Goal: Task Accomplishment & Management: Use online tool/utility

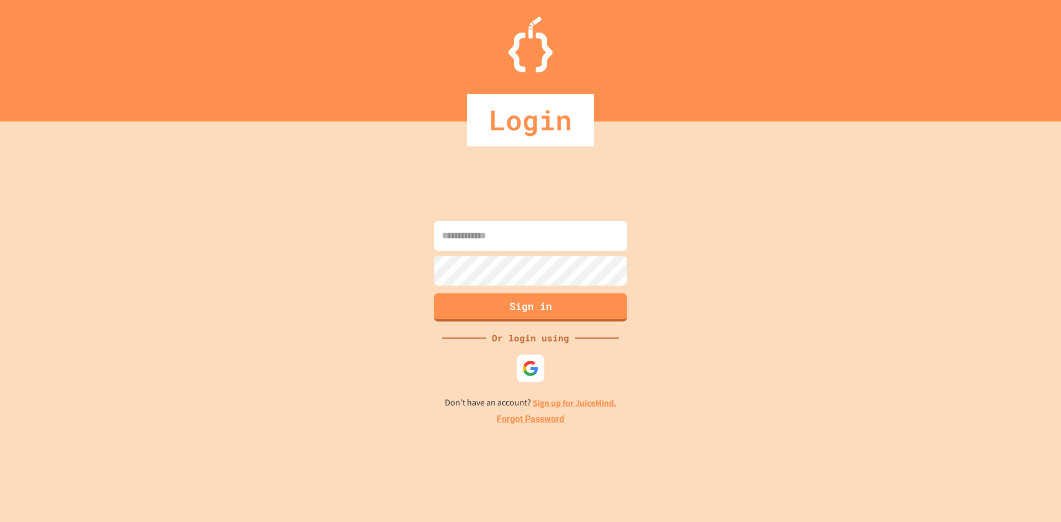
click at [485, 225] on input at bounding box center [530, 236] width 193 height 30
type input "**********"
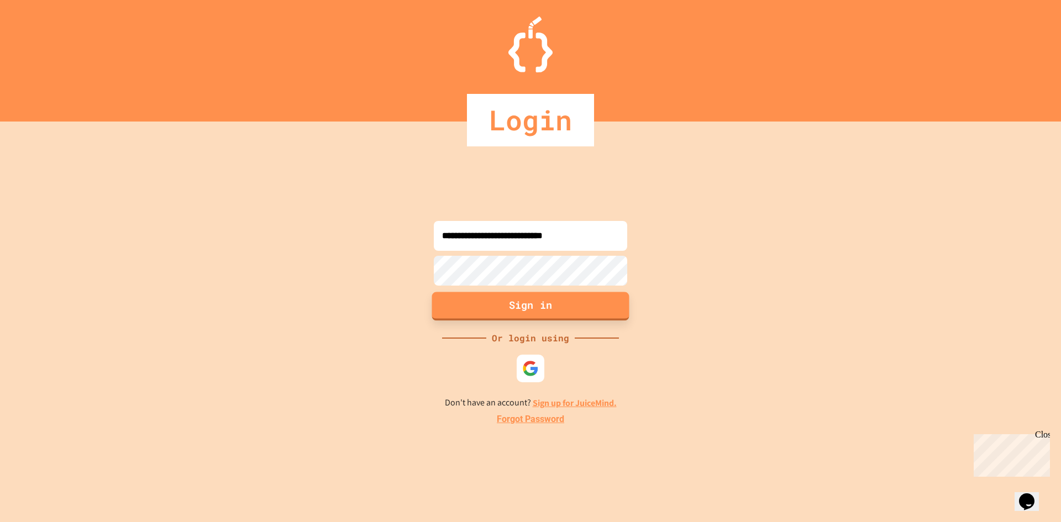
click at [513, 305] on button "Sign in" at bounding box center [530, 306] width 197 height 29
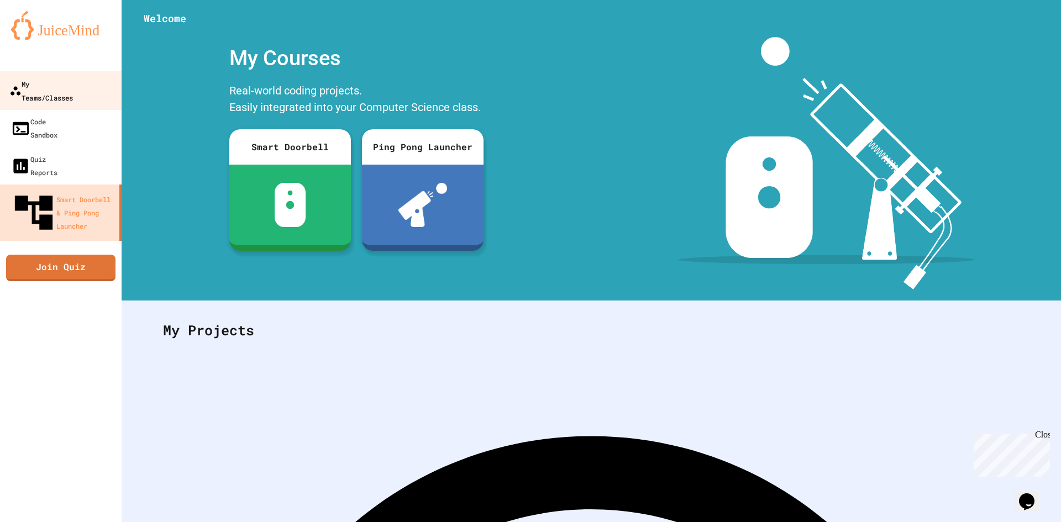
click at [59, 86] on div "My Teams/Classes" at bounding box center [41, 90] width 64 height 27
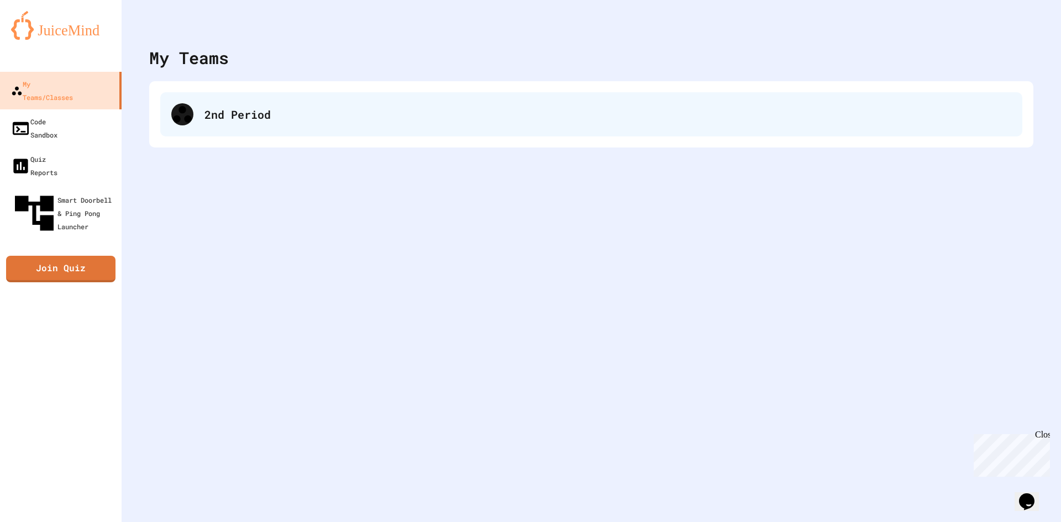
click at [218, 129] on div "2nd Period" at bounding box center [591, 114] width 862 height 44
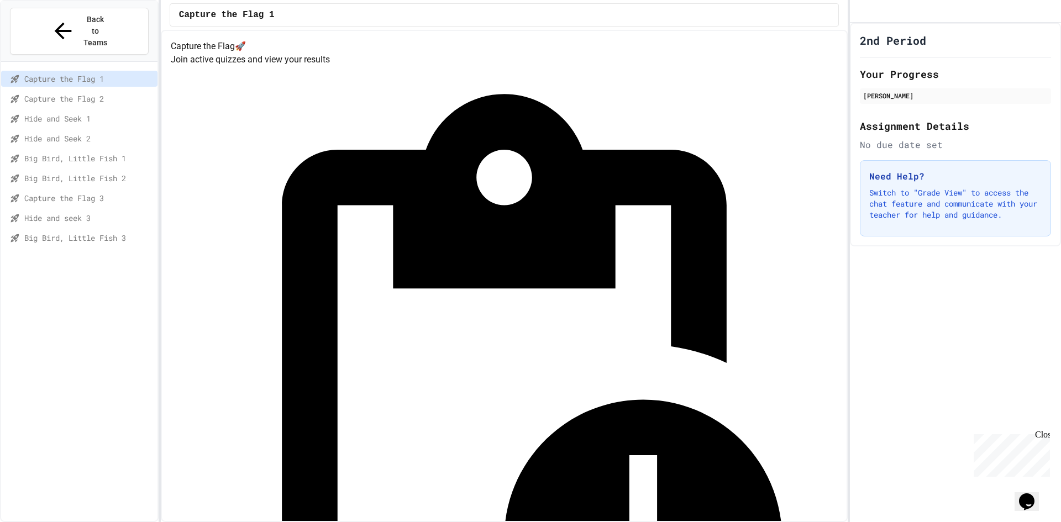
click at [88, 192] on span "Capture the Flag 3" at bounding box center [88, 198] width 129 height 12
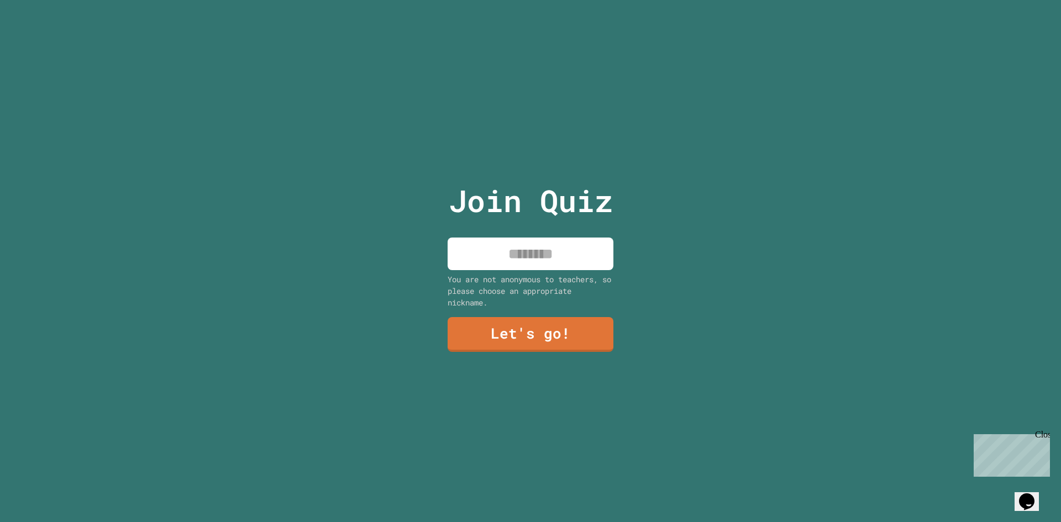
click at [556, 254] on input at bounding box center [530, 254] width 166 height 33
type input "*****"
click at [546, 329] on link "Let's go!" at bounding box center [531, 333] width 164 height 36
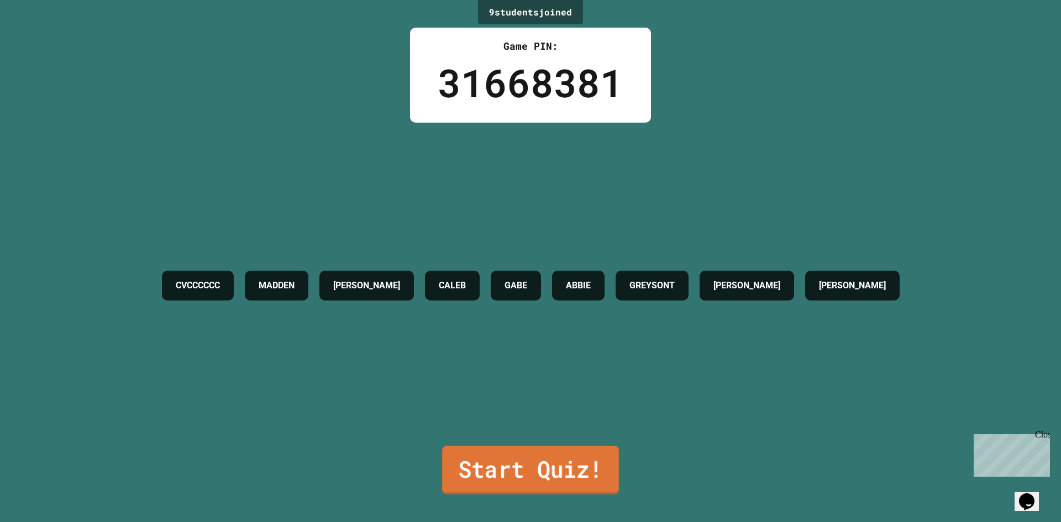
click at [515, 462] on link "Start Quiz!" at bounding box center [530, 470] width 177 height 49
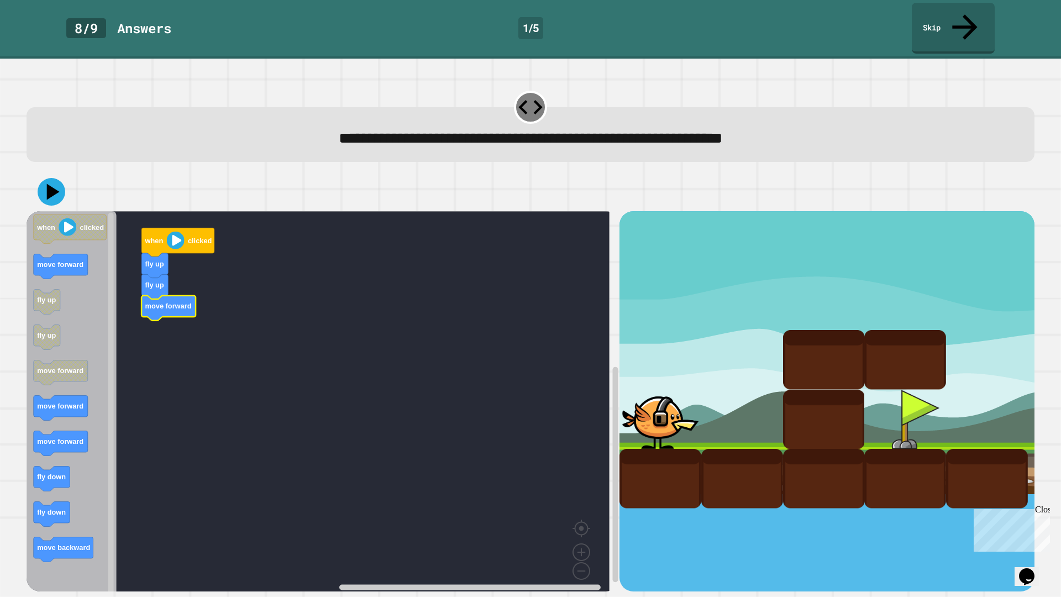
click at [176, 320] on div "when clicked fly up fly up move forward when clicked move forward fly up fly up…" at bounding box center [323, 401] width 593 height 380
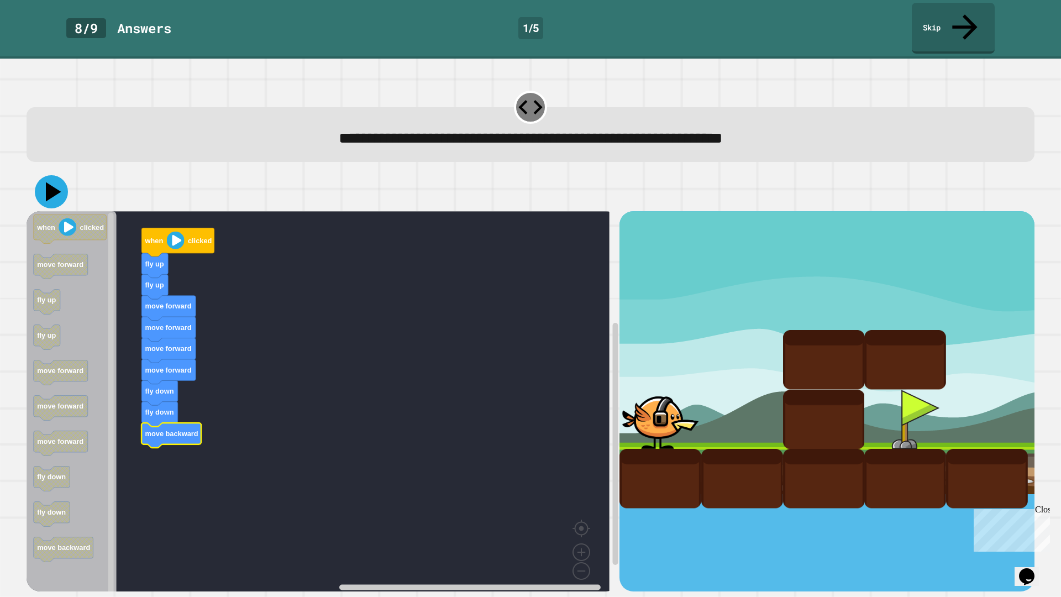
click at [57, 175] on icon at bounding box center [51, 191] width 33 height 33
click at [165, 228] on icon "Blockly Workspace" at bounding box center [177, 242] width 73 height 29
click at [199, 228] on icon "Blockly Workspace" at bounding box center [177, 242] width 73 height 29
click at [182, 231] on image "Blockly Workspace" at bounding box center [176, 240] width 18 height 18
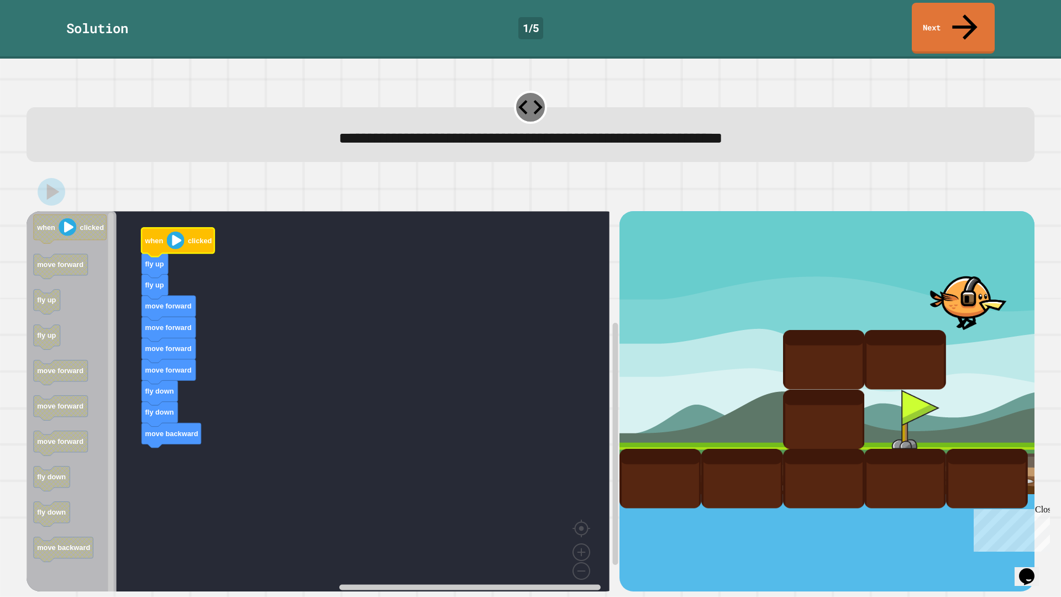
click at [1041, 513] on div "Close" at bounding box center [1042, 511] width 14 height 14
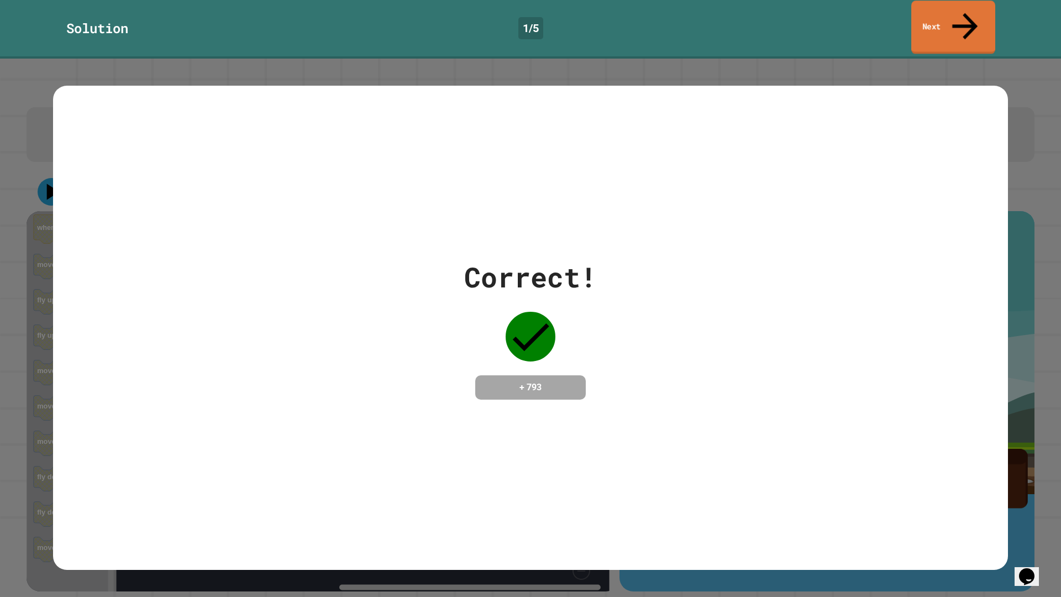
click at [932, 19] on link "Next" at bounding box center [953, 28] width 84 height 54
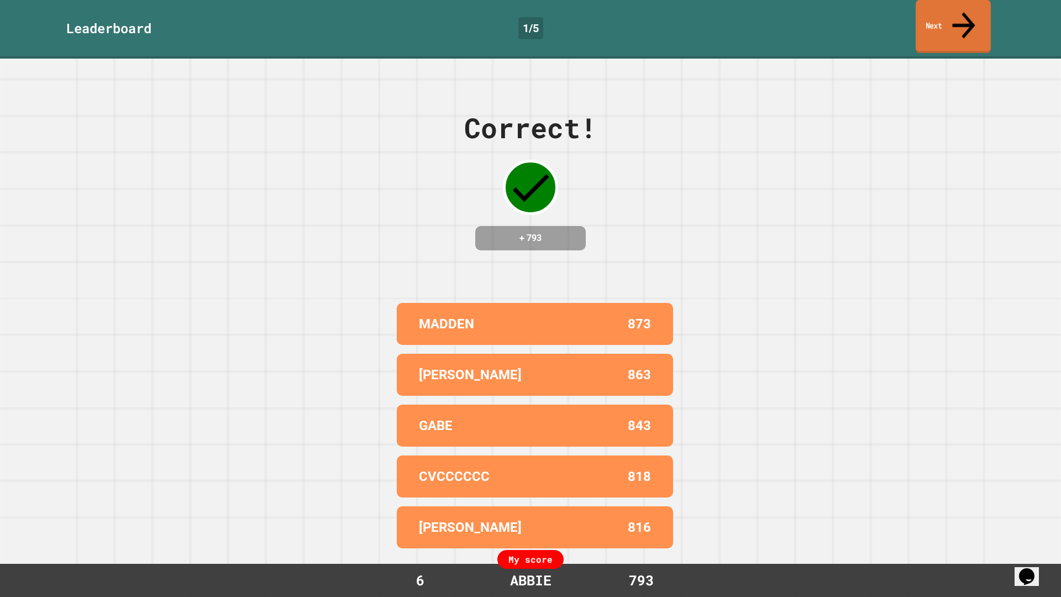
click at [964, 17] on icon at bounding box center [963, 25] width 34 height 39
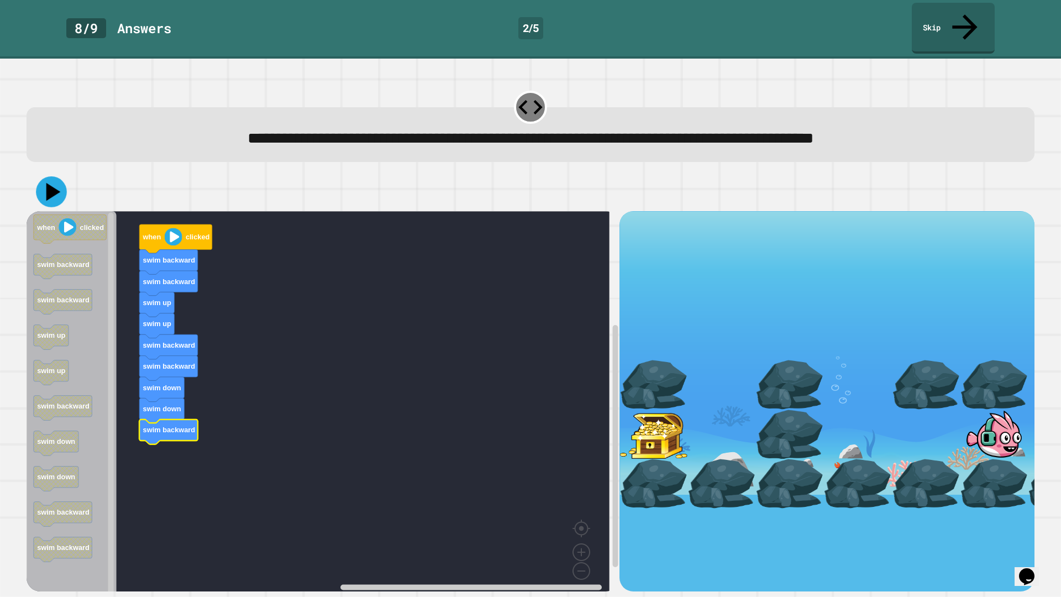
click at [50, 183] on icon at bounding box center [53, 192] width 14 height 18
click at [174, 228] on image "Blockly Workspace" at bounding box center [174, 237] width 18 height 18
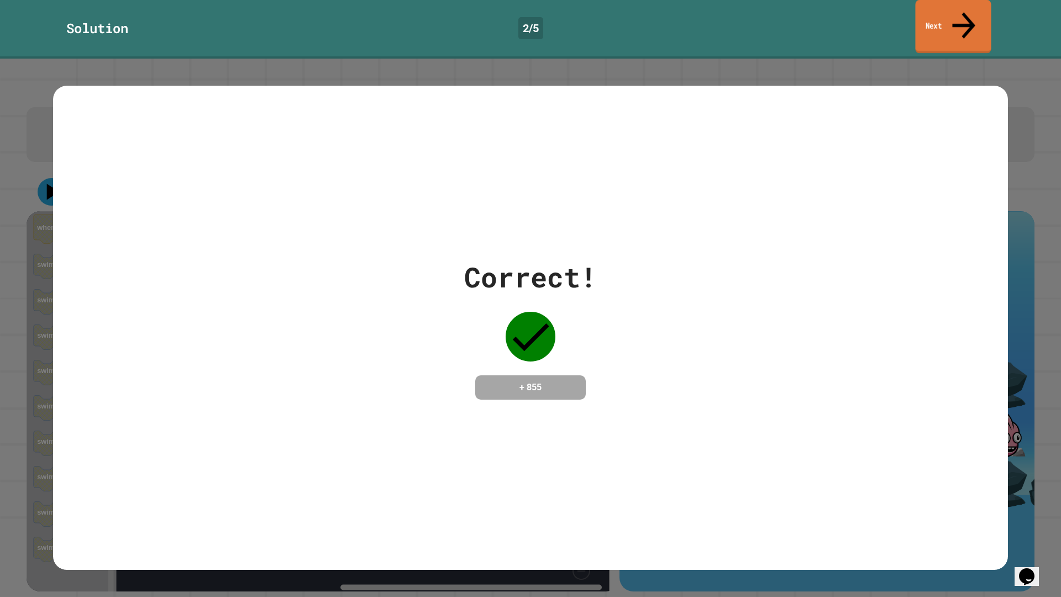
click at [939, 13] on link "Next" at bounding box center [953, 27] width 76 height 54
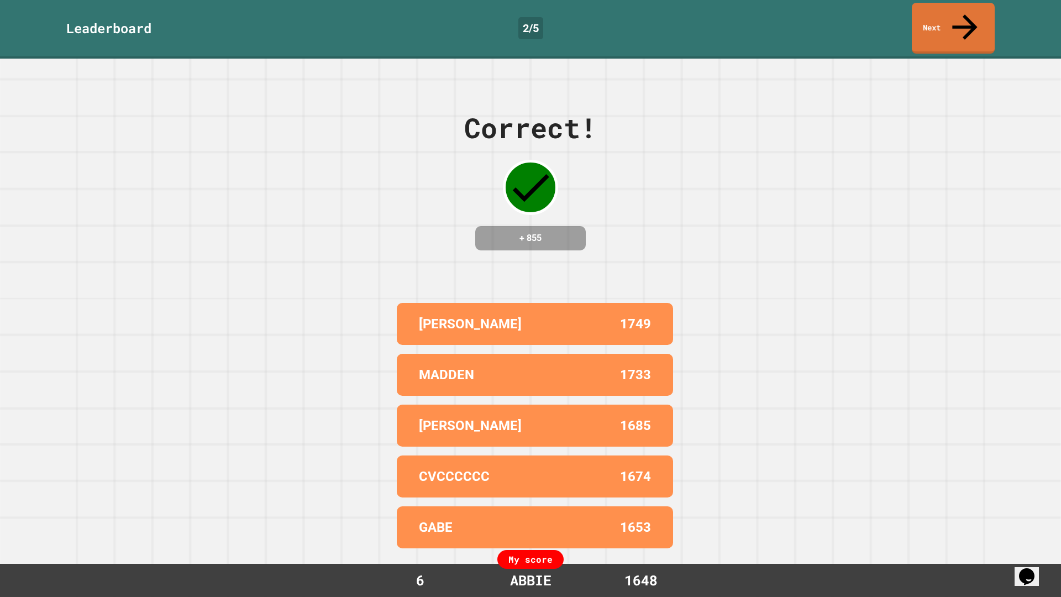
click at [949, 27] on link "Next" at bounding box center [952, 28] width 83 height 51
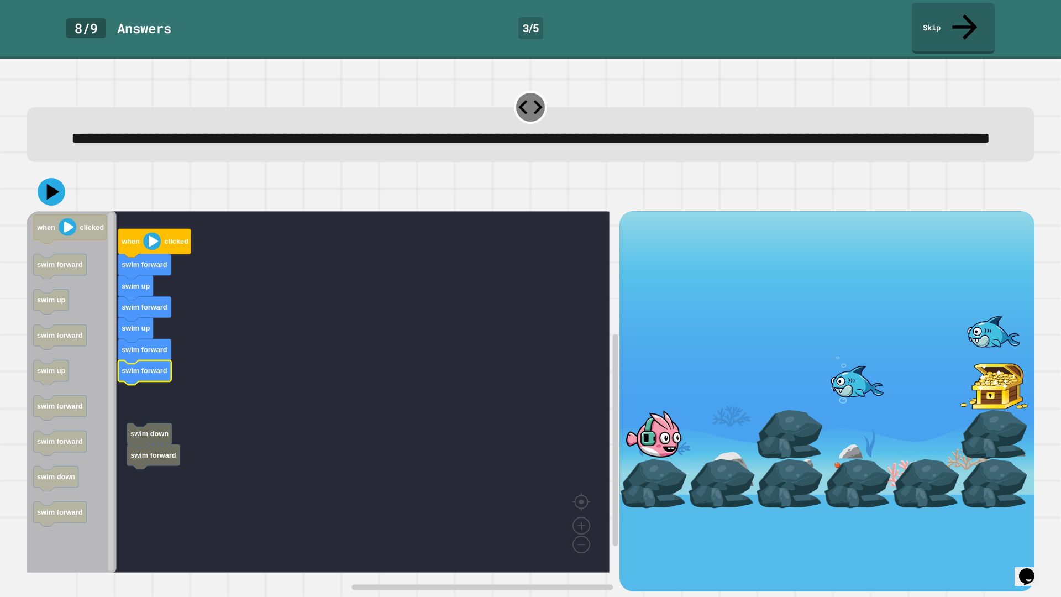
click at [138, 394] on rect "Blockly Workspace" at bounding box center [318, 391] width 583 height 361
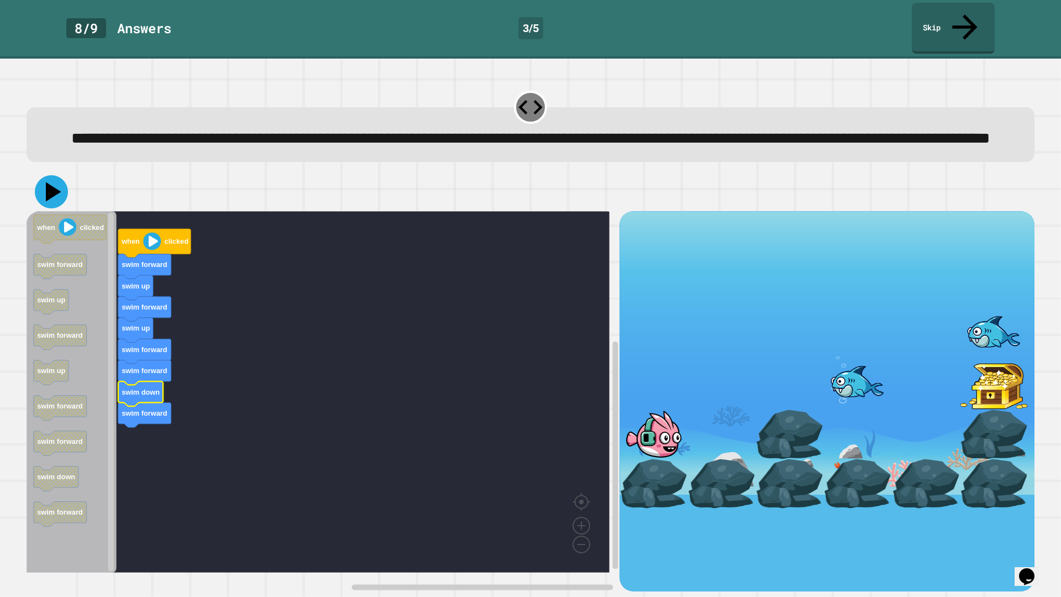
click at [51, 198] on icon at bounding box center [53, 191] width 15 height 19
click at [149, 245] on image "Blockly Workspace" at bounding box center [152, 242] width 18 height 18
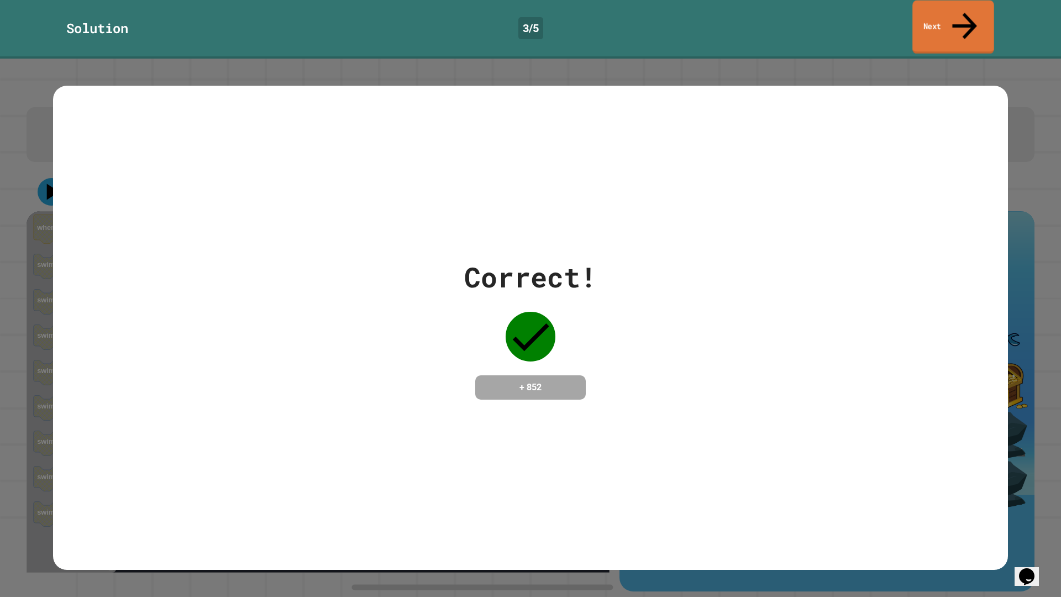
click at [949, 24] on link "Next" at bounding box center [953, 28] width 82 height 54
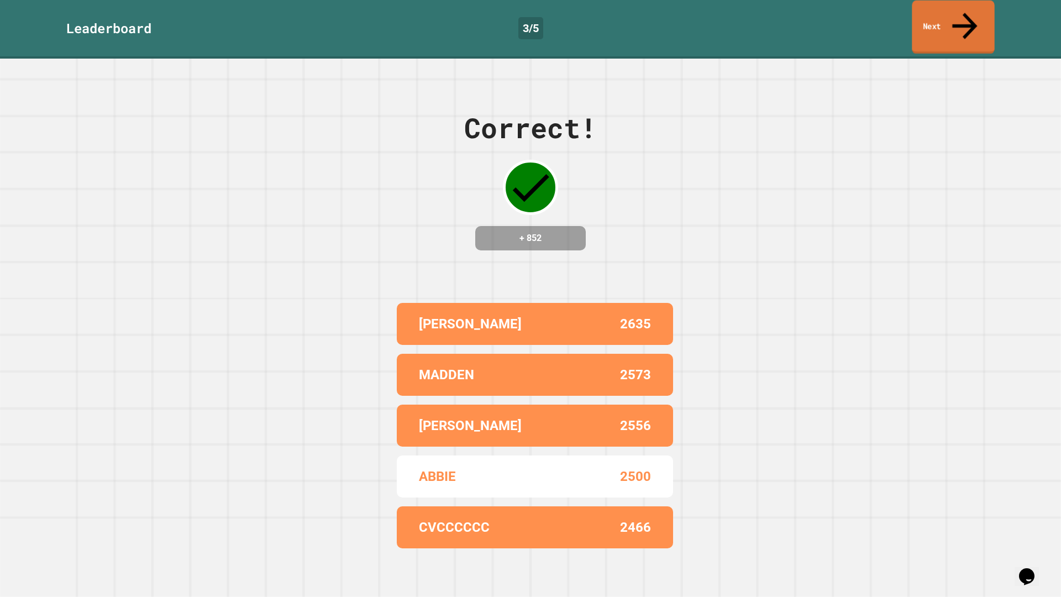
click at [941, 18] on link "Next" at bounding box center [952, 28] width 82 height 54
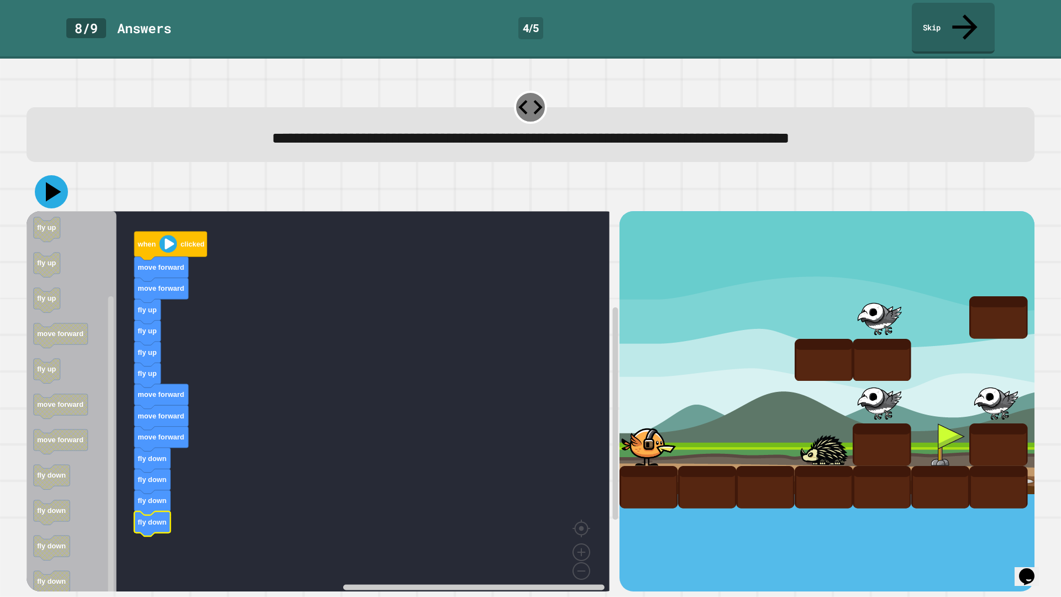
click at [56, 176] on icon at bounding box center [51, 191] width 33 height 33
click at [166, 235] on image "Blockly Workspace" at bounding box center [168, 244] width 18 height 18
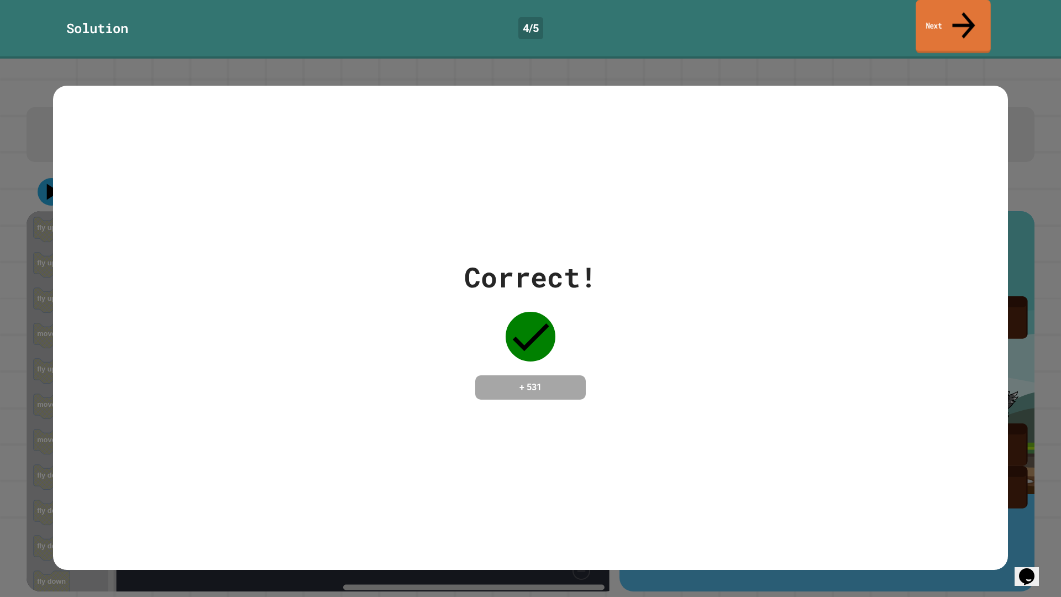
click at [948, 14] on link "Next" at bounding box center [952, 27] width 75 height 54
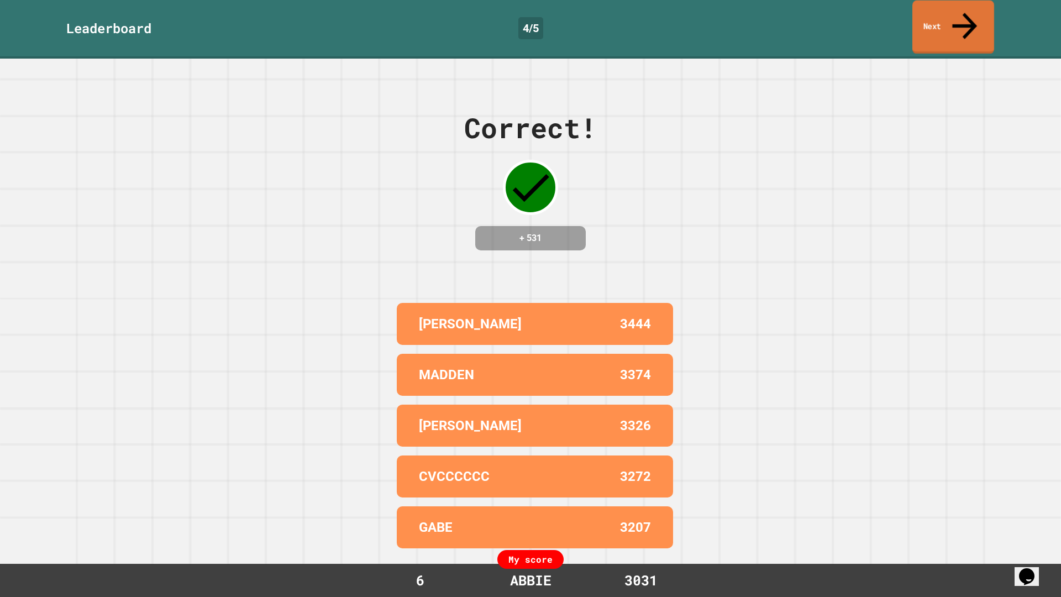
click at [942, 17] on link "Next" at bounding box center [953, 28] width 82 height 54
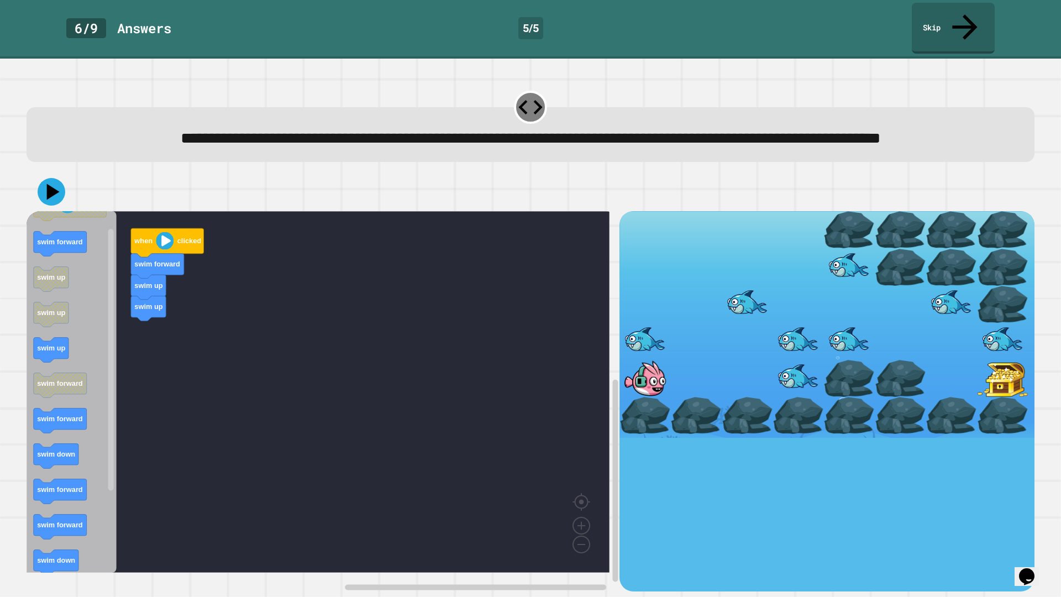
click at [147, 354] on div "when clicked swim forward swim up swim up when clicked swim forward swim up swi…" at bounding box center [323, 401] width 593 height 380
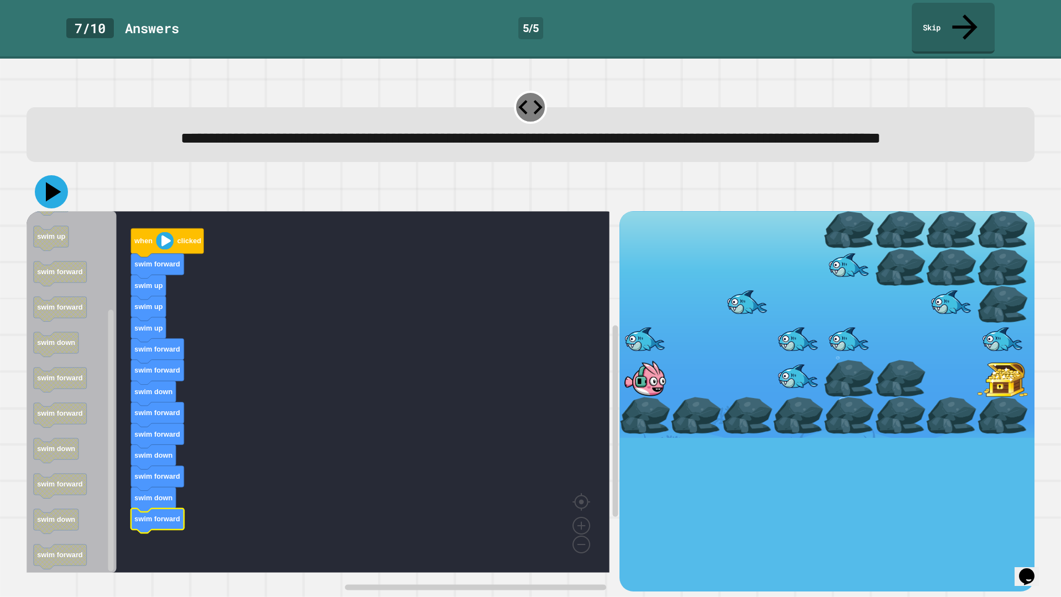
click at [51, 199] on icon at bounding box center [53, 191] width 15 height 19
click at [162, 243] on image "Blockly Workspace" at bounding box center [165, 241] width 18 height 18
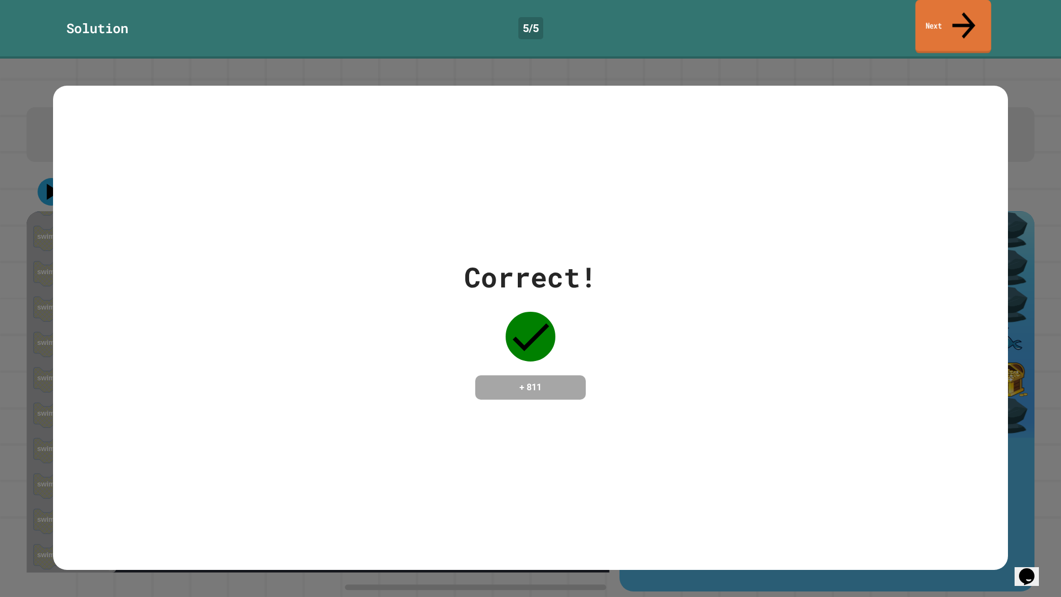
click at [960, 21] on link "Next" at bounding box center [953, 27] width 76 height 54
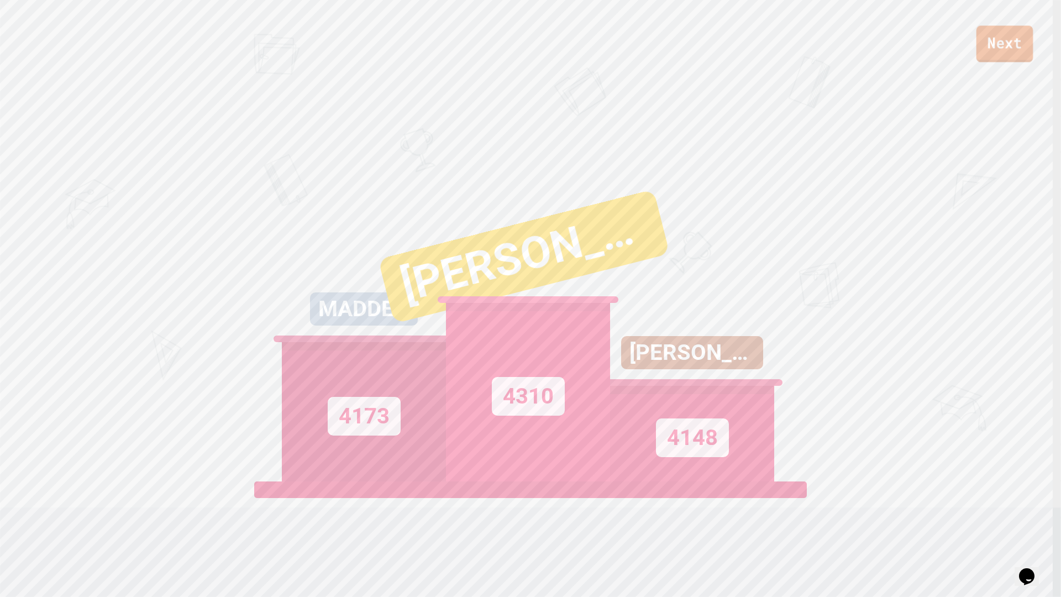
click at [981, 57] on link "Next" at bounding box center [1004, 43] width 57 height 36
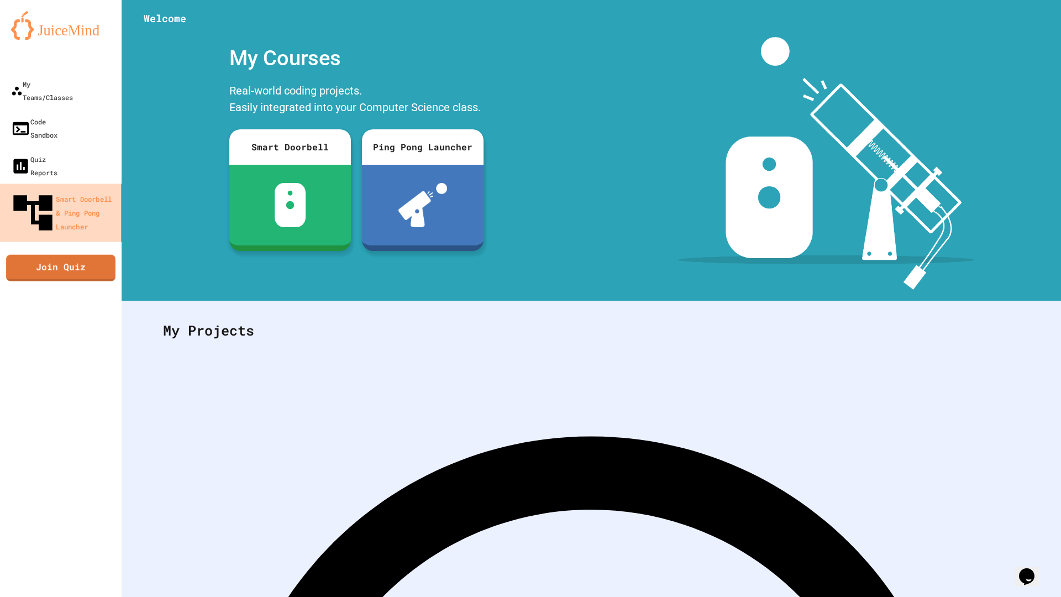
click at [81, 189] on div "Smart Doorbell & Ping Pong Launcher" at bounding box center [62, 212] width 107 height 46
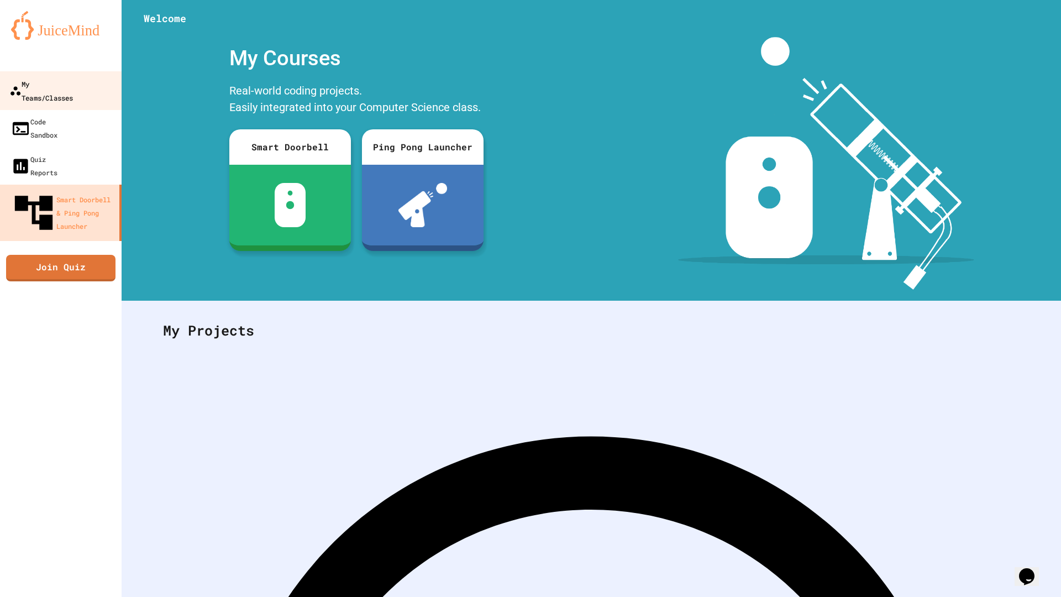
click at [73, 78] on div "My Teams/Classes" at bounding box center [41, 90] width 64 height 27
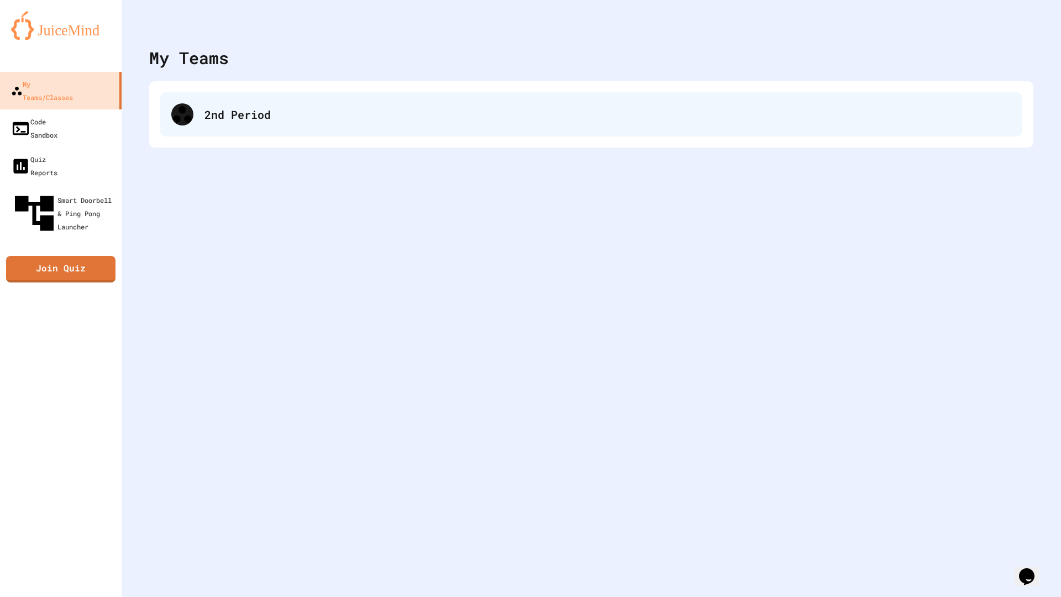
click at [219, 118] on div "2nd Period" at bounding box center [607, 114] width 807 height 17
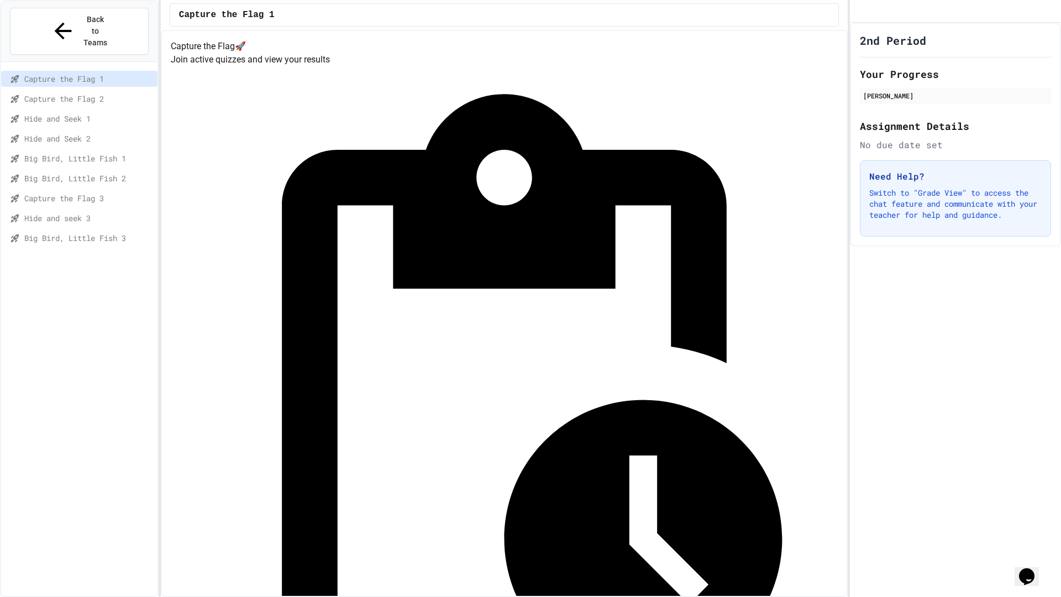
click at [98, 212] on span "Hide and seek 3" at bounding box center [88, 218] width 129 height 12
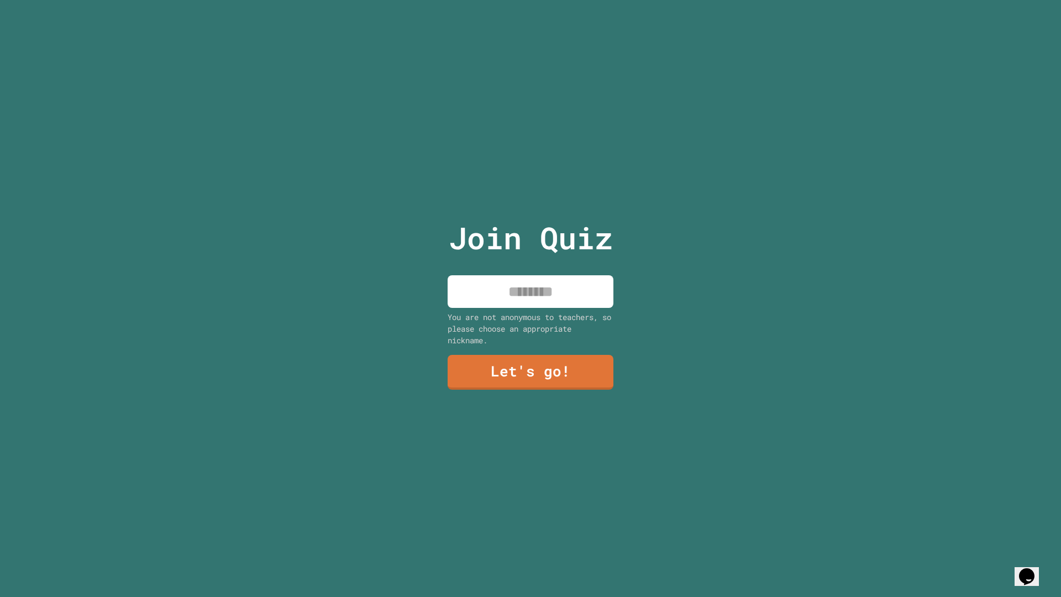
click at [552, 287] on input at bounding box center [530, 291] width 166 height 33
type input "*****"
click at [583, 373] on link "Let's go!" at bounding box center [530, 370] width 166 height 36
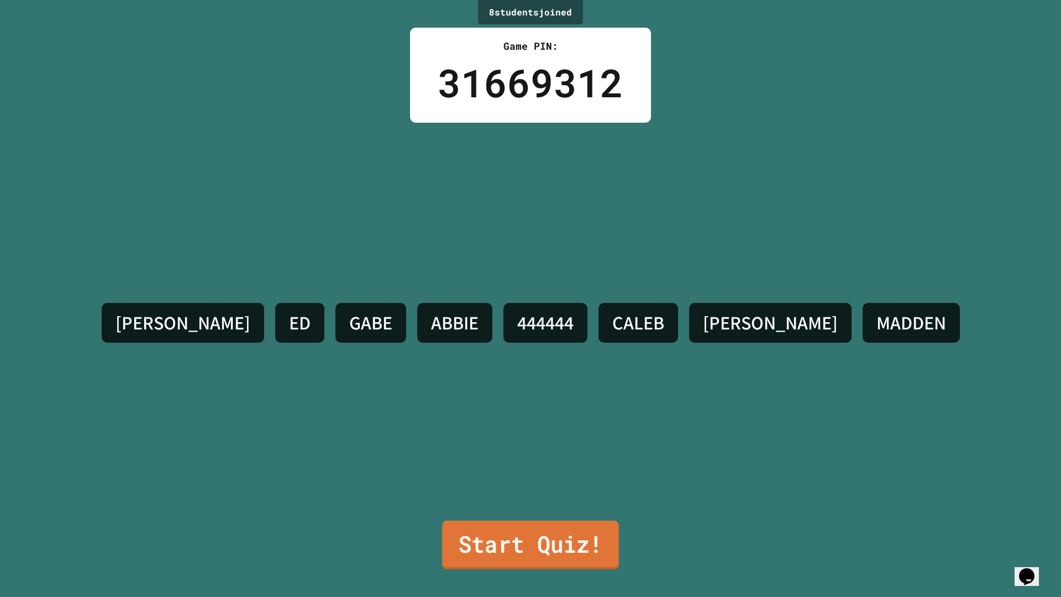
click at [525, 547] on link "Start Quiz!" at bounding box center [530, 544] width 177 height 49
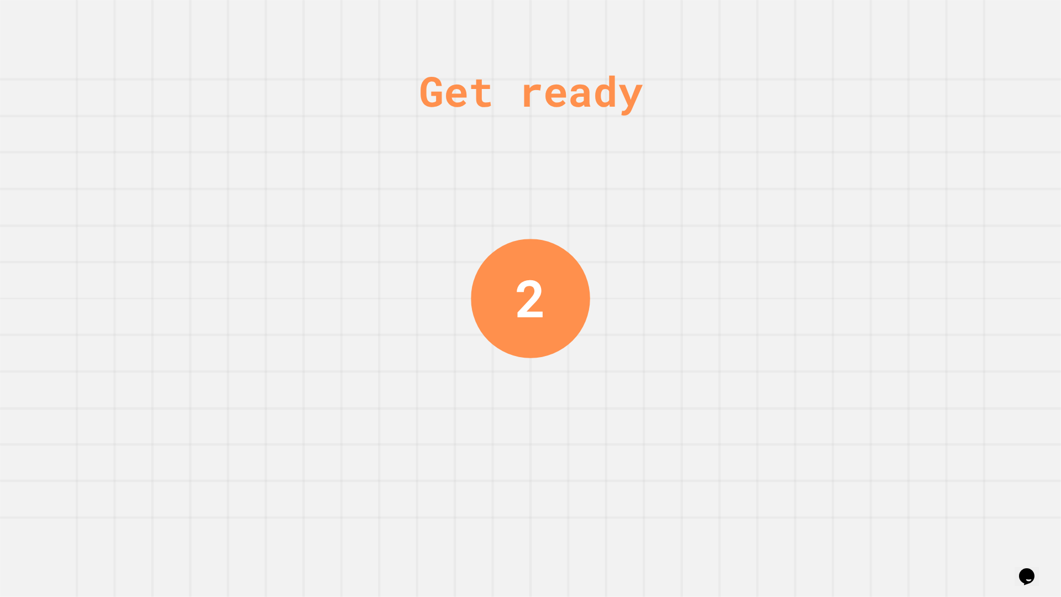
drag, startPoint x: 440, startPoint y: 282, endPoint x: 621, endPoint y: 309, distance: 182.6
click at [621, 309] on div "Get ready 2" at bounding box center [530, 298] width 1061 height 597
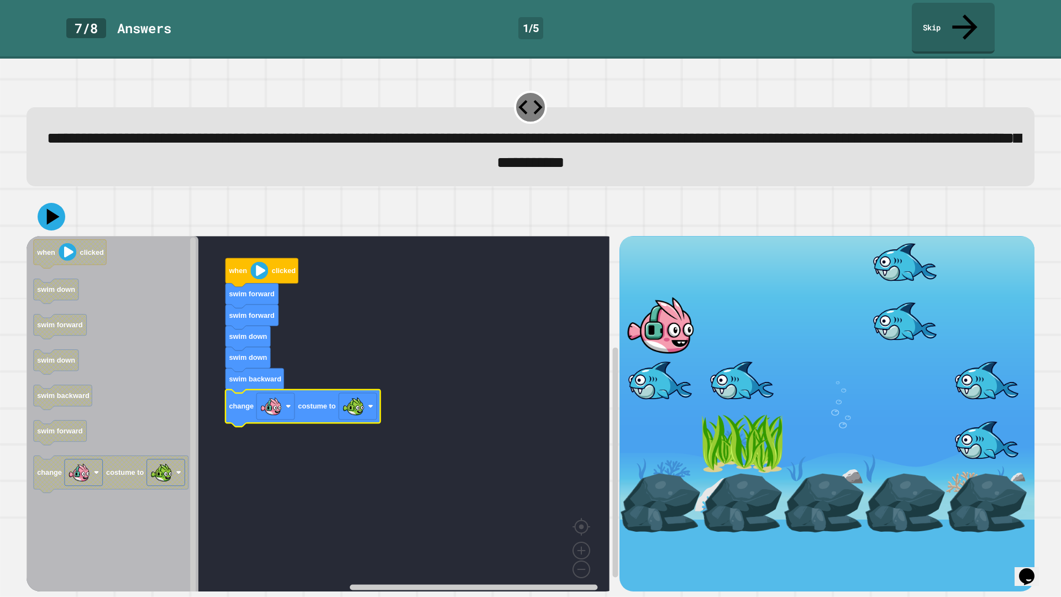
click at [59, 203] on icon at bounding box center [52, 217] width 28 height 28
click at [254, 261] on image "Blockly Workspace" at bounding box center [259, 270] width 18 height 18
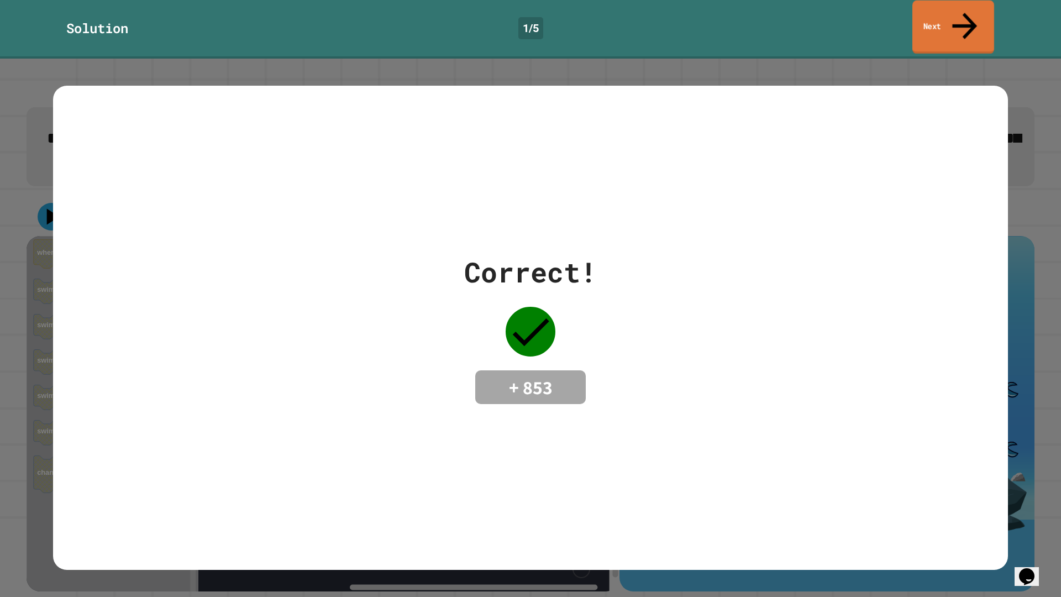
click at [952, 14] on link "Next" at bounding box center [953, 28] width 82 height 54
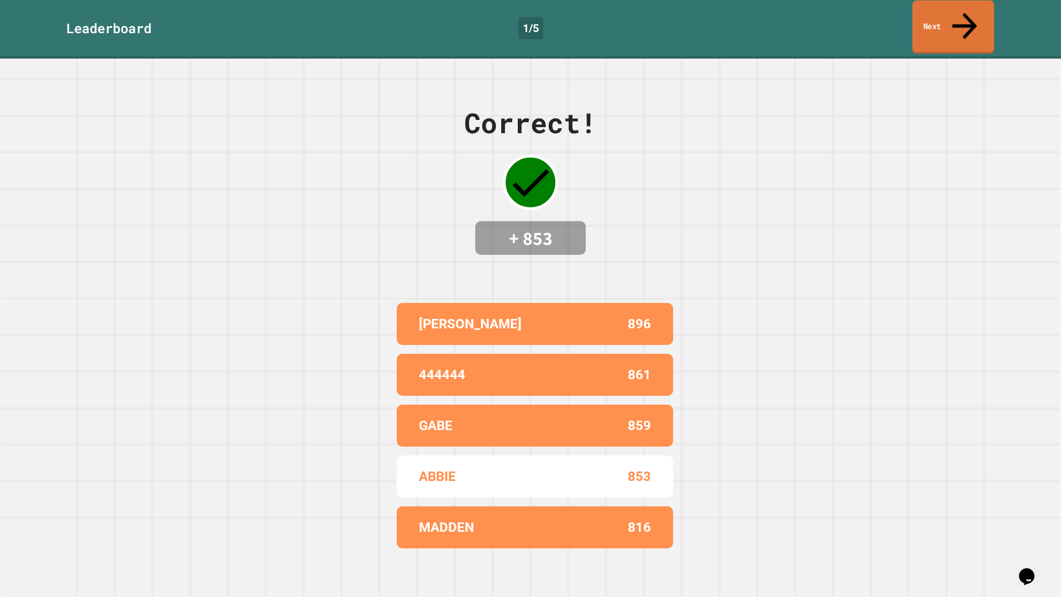
click at [951, 14] on link "Next" at bounding box center [953, 28] width 82 height 54
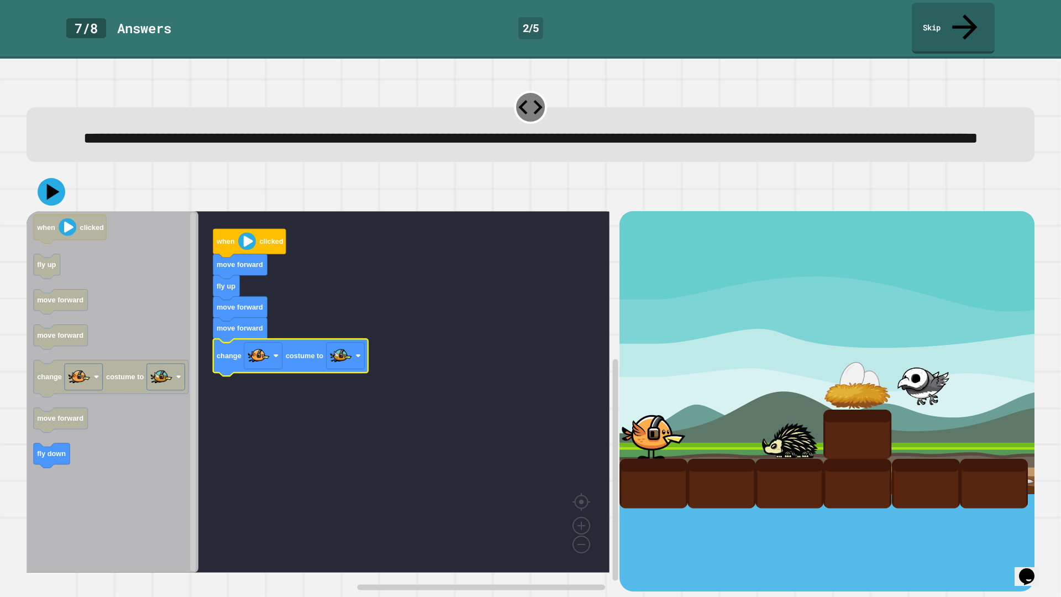
click at [44, 191] on icon at bounding box center [52, 192] width 28 height 28
click at [245, 247] on image "Blockly Workspace" at bounding box center [247, 242] width 18 height 18
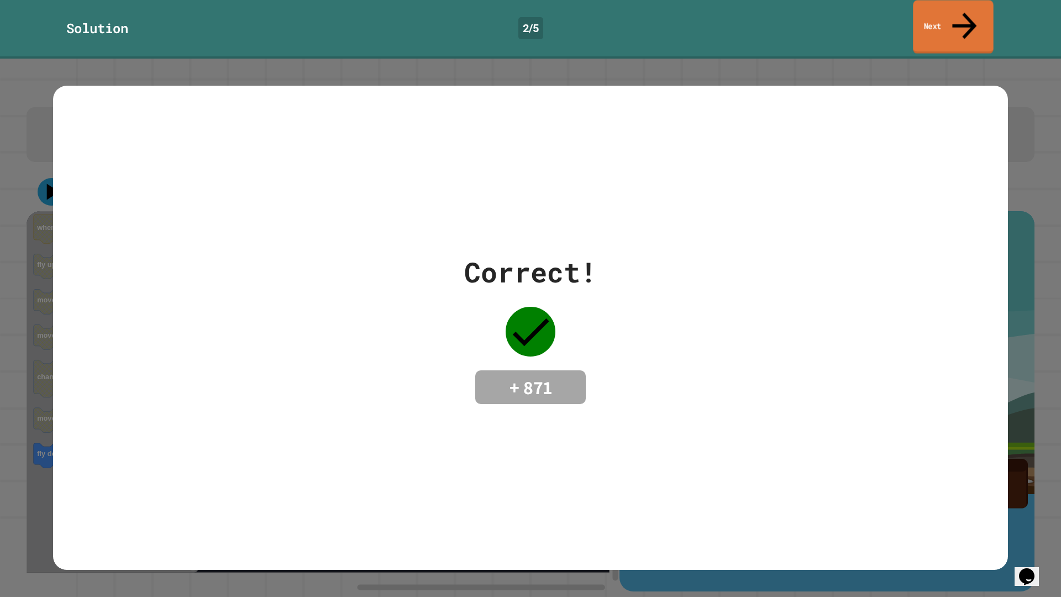
click at [951, 22] on link "Next" at bounding box center [953, 27] width 80 height 54
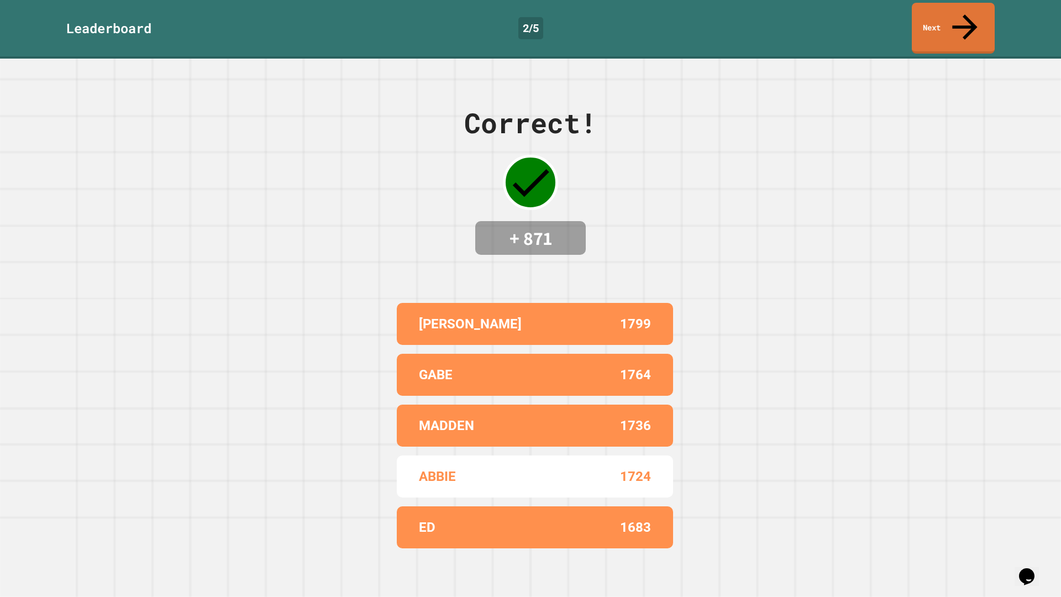
click at [976, 29] on div "Leaderboard 2 / 5 Next" at bounding box center [530, 29] width 1061 height 59
click at [960, 22] on link "Next" at bounding box center [953, 27] width 81 height 54
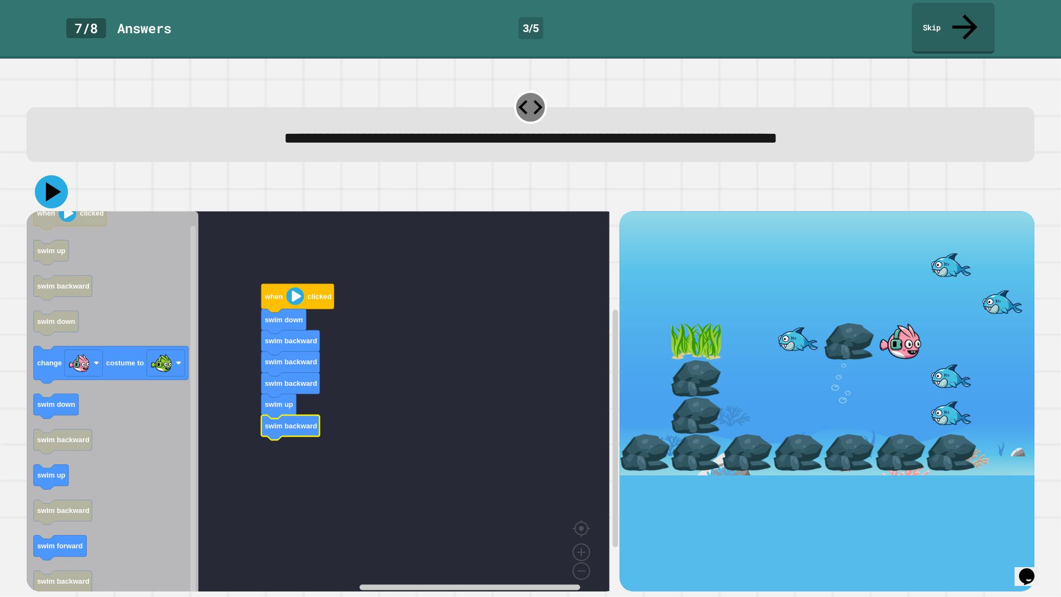
click at [58, 175] on icon at bounding box center [51, 191] width 33 height 33
click at [297, 287] on image "Blockly Workspace" at bounding box center [295, 296] width 18 height 18
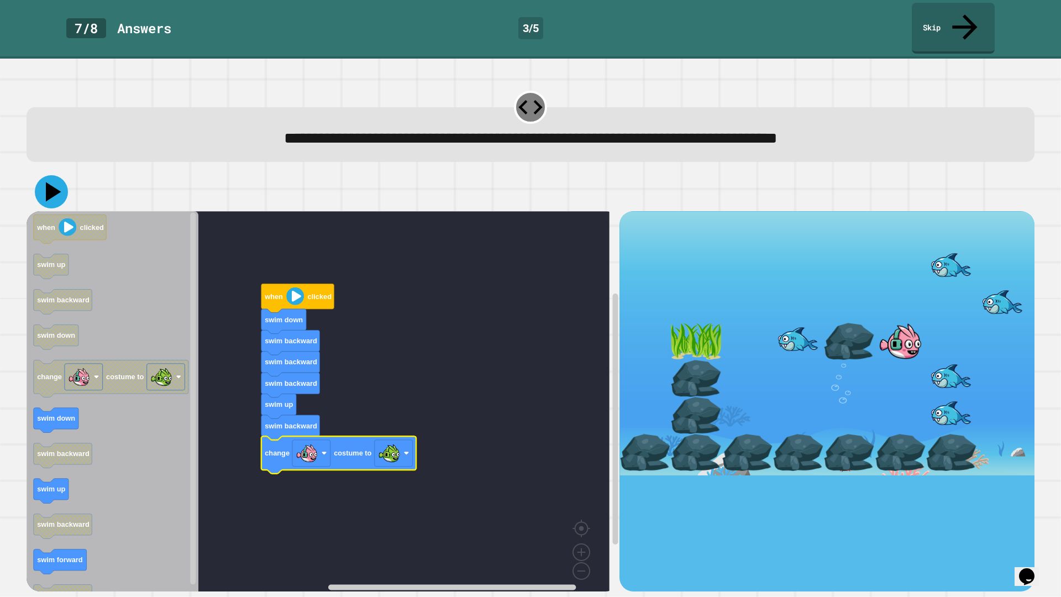
click at [62, 175] on icon at bounding box center [51, 191] width 33 height 33
click at [293, 287] on image "Blockly Workspace" at bounding box center [295, 296] width 18 height 18
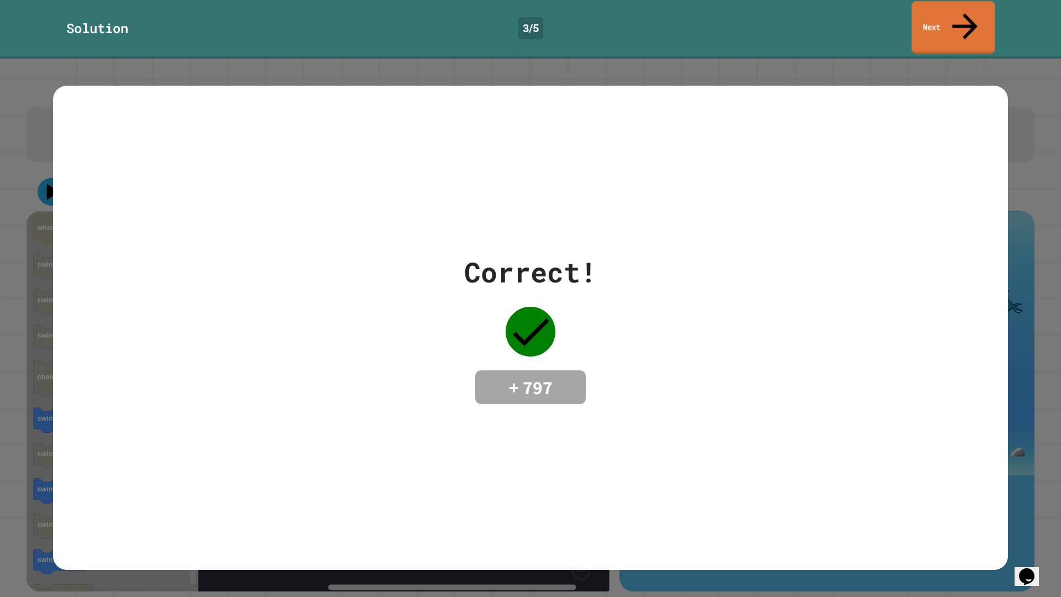
click at [938, 19] on link "Next" at bounding box center [952, 27] width 83 height 52
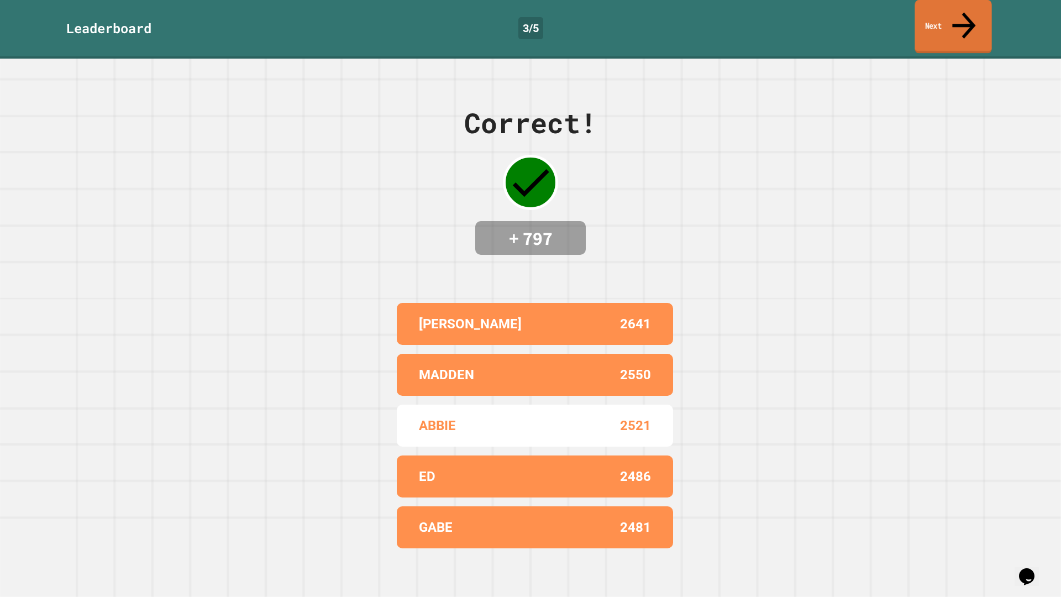
click at [963, 23] on link "Next" at bounding box center [952, 27] width 77 height 54
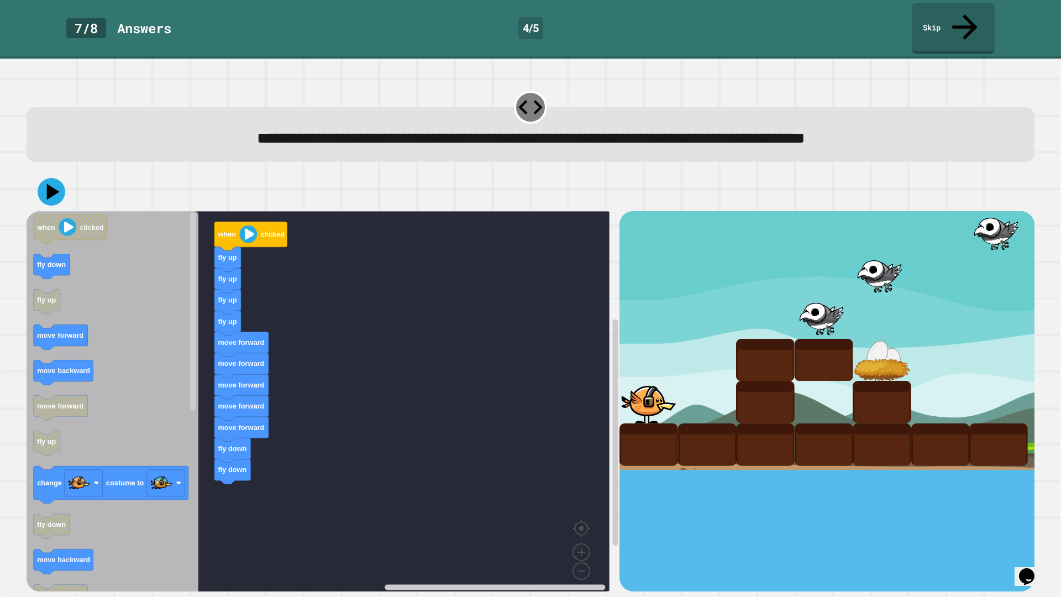
click at [98, 299] on icon "Blockly Workspace" at bounding box center [113, 405] width 172 height 388
click at [229, 444] on div "when clicked fly up fly up fly up fly up move forward move forward move forward…" at bounding box center [323, 401] width 593 height 380
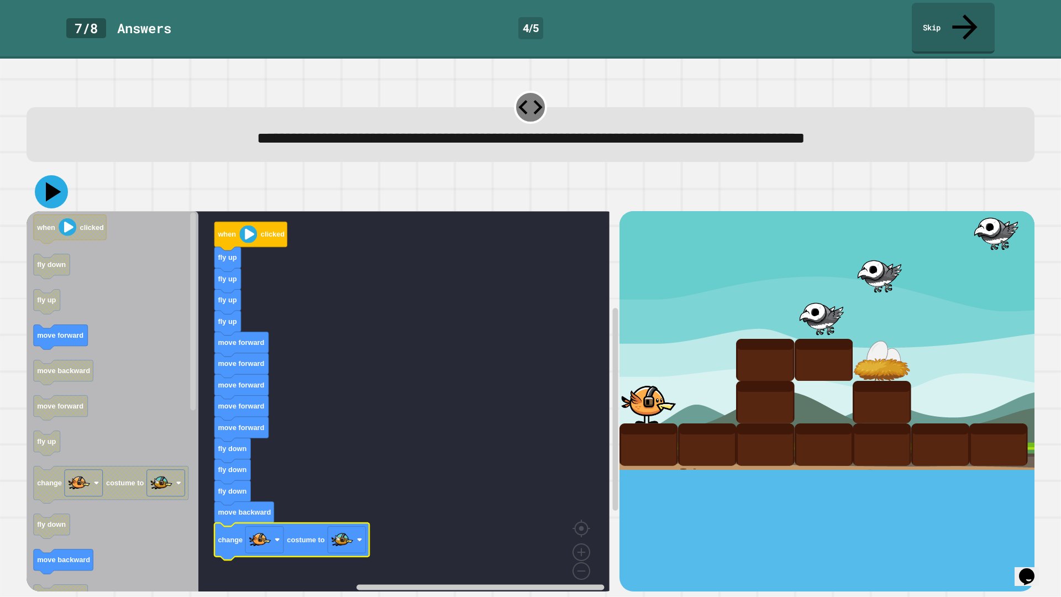
click at [51, 181] on icon at bounding box center [51, 191] width 33 height 33
click at [261, 222] on icon "Blockly Workspace" at bounding box center [250, 236] width 73 height 29
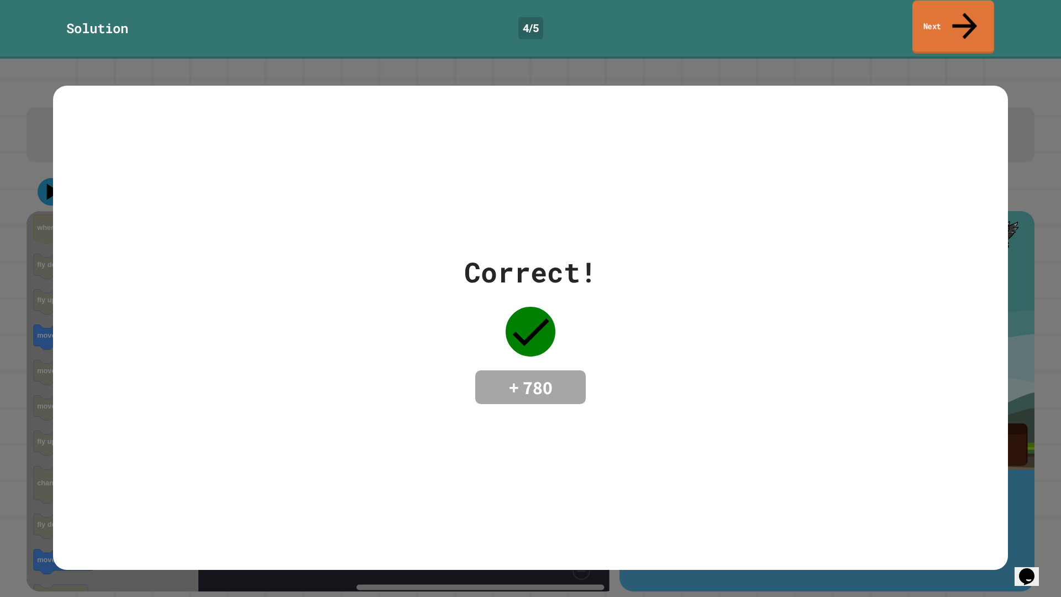
click at [949, 18] on link "Next" at bounding box center [953, 28] width 82 height 54
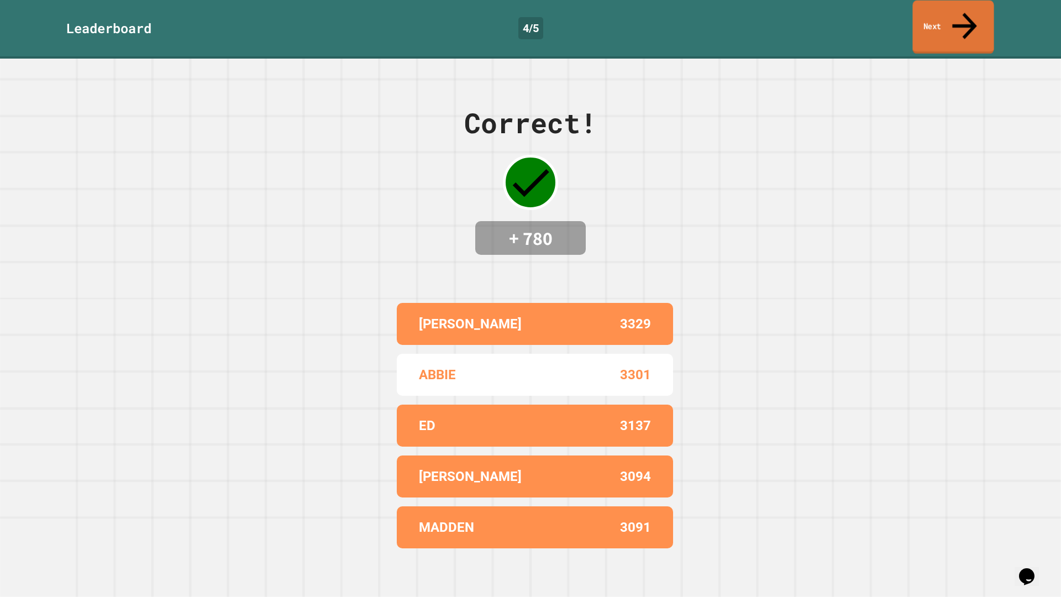
click at [949, 18] on link "Next" at bounding box center [952, 28] width 81 height 54
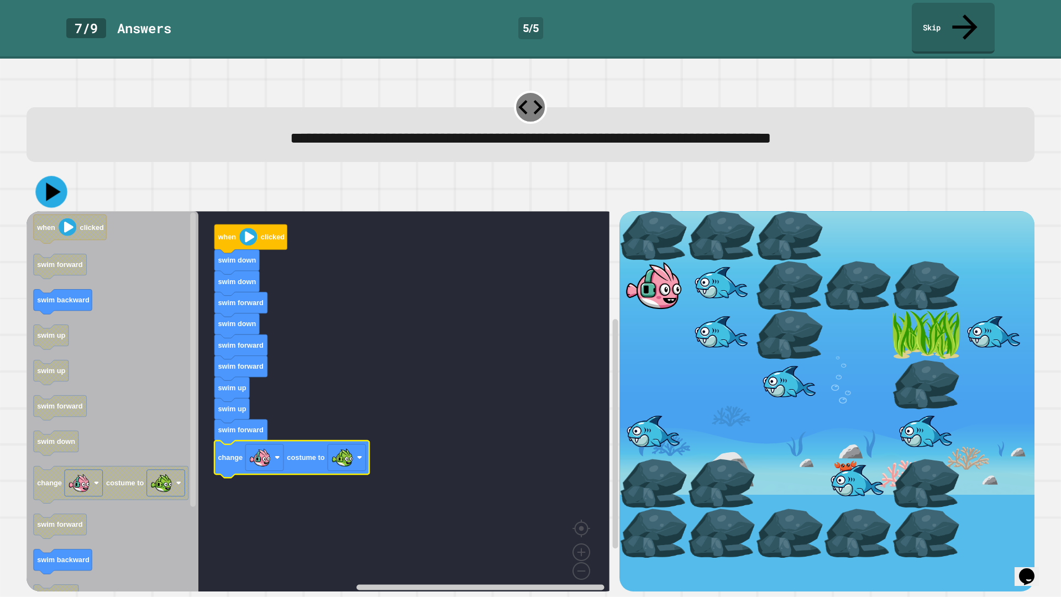
click at [54, 176] on icon at bounding box center [50, 191] width 31 height 31
click at [251, 228] on image "Blockly Workspace" at bounding box center [248, 237] width 18 height 18
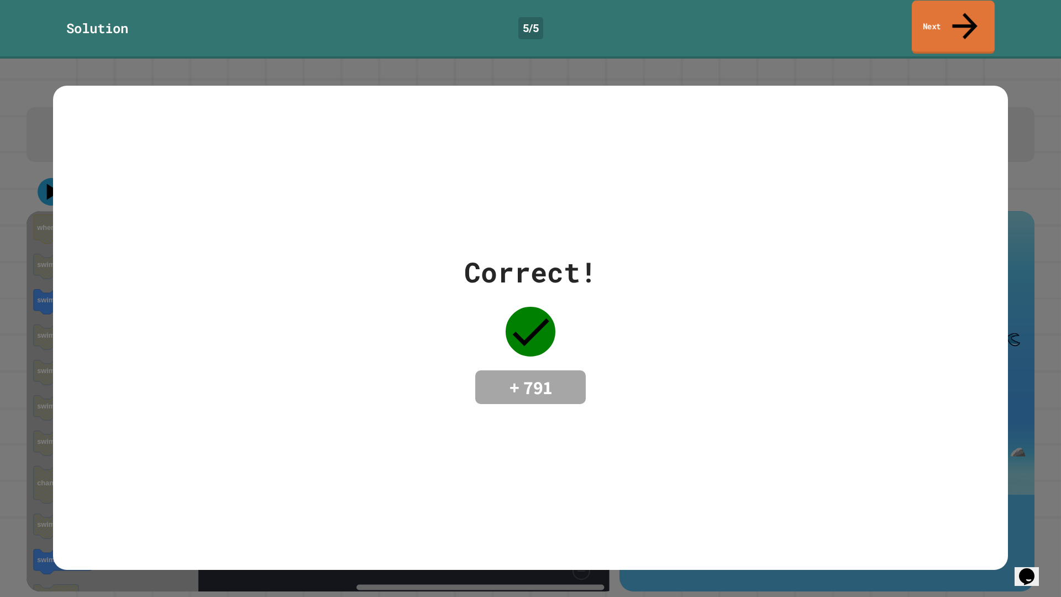
click at [918, 5] on link "Next" at bounding box center [952, 28] width 83 height 54
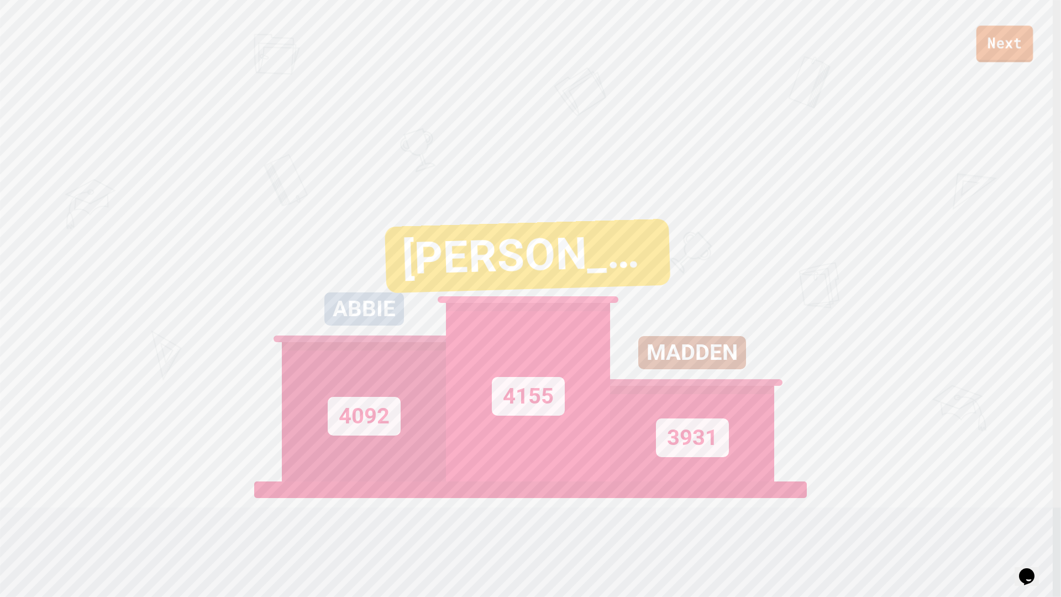
click at [993, 40] on link "Next" at bounding box center [1004, 43] width 57 height 36
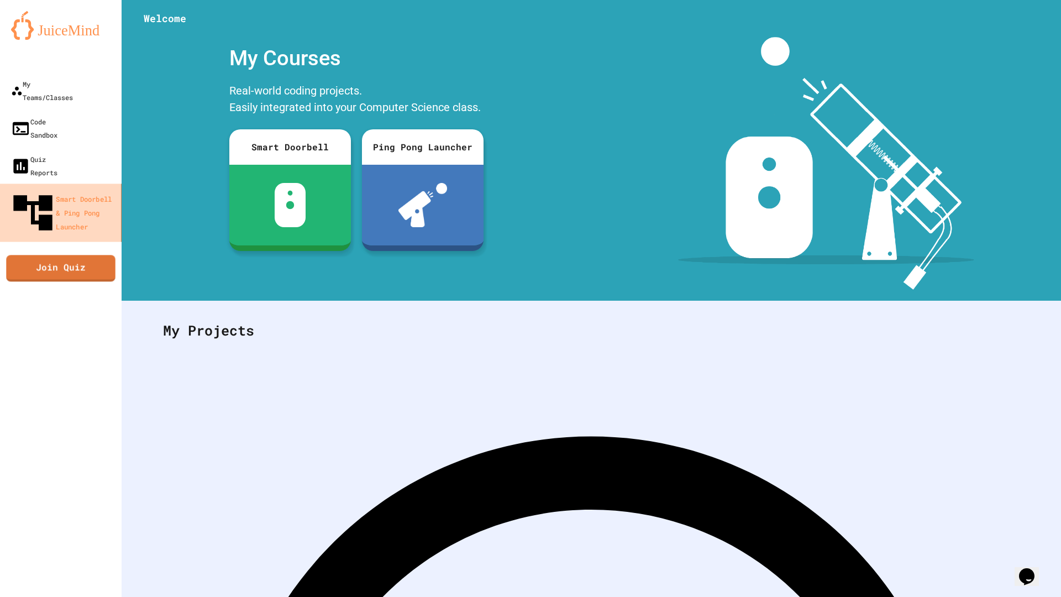
click at [57, 189] on div "Smart Doorbell & Ping Pong Launcher" at bounding box center [62, 212] width 107 height 46
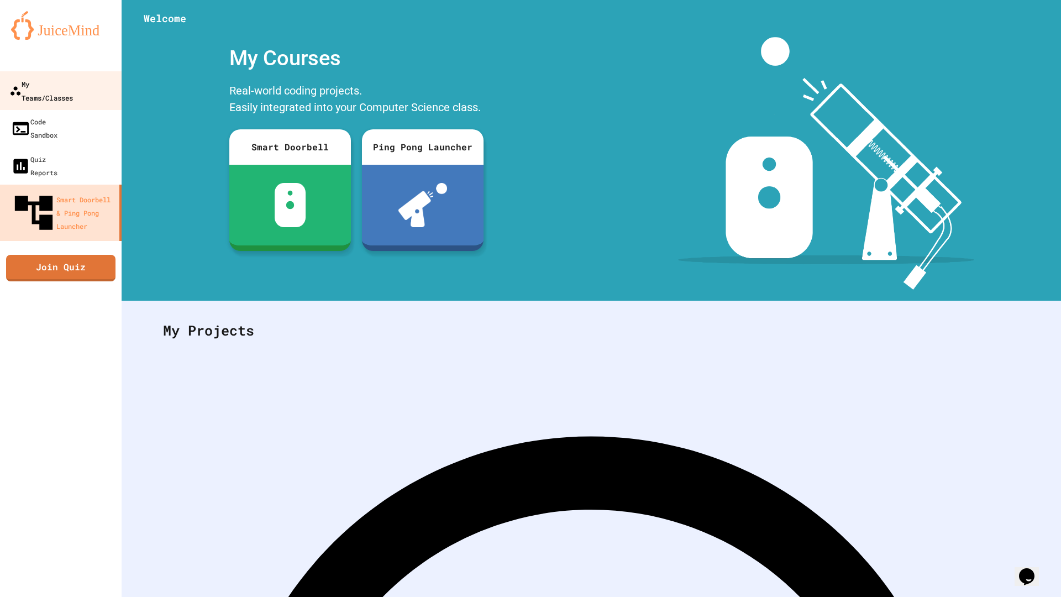
click at [73, 87] on div "My Teams/Classes" at bounding box center [41, 90] width 64 height 27
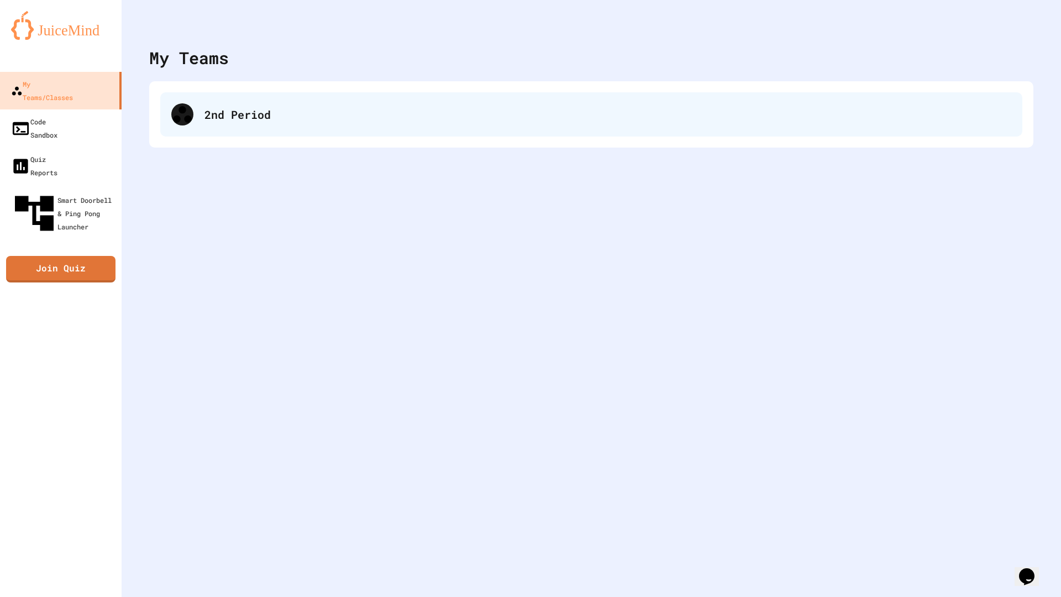
click at [250, 114] on div "2nd Period" at bounding box center [607, 114] width 807 height 17
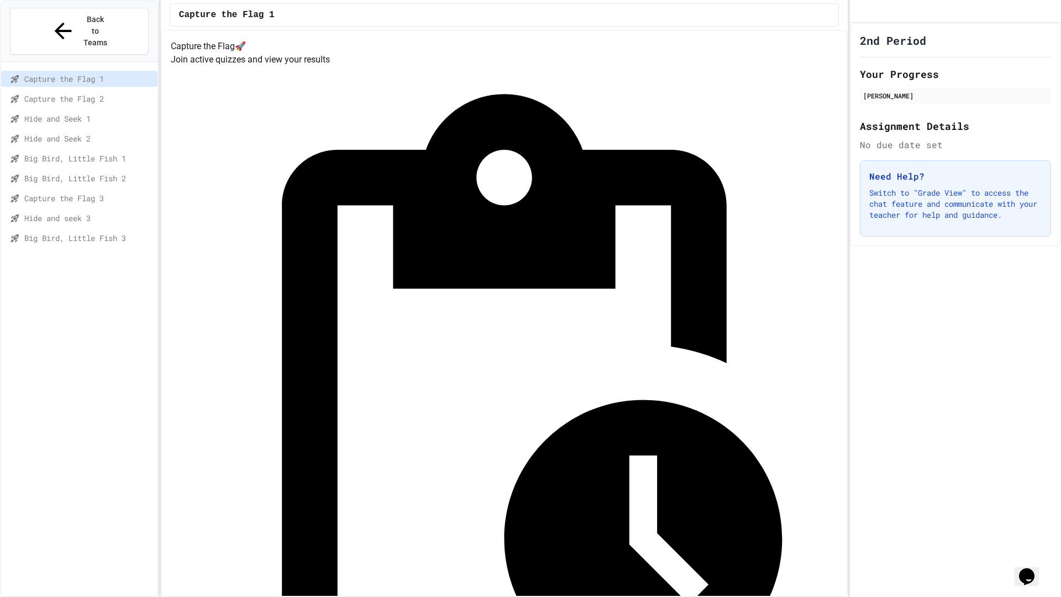
click at [88, 232] on span "Big Bird, Little Fish 3" at bounding box center [88, 238] width 129 height 12
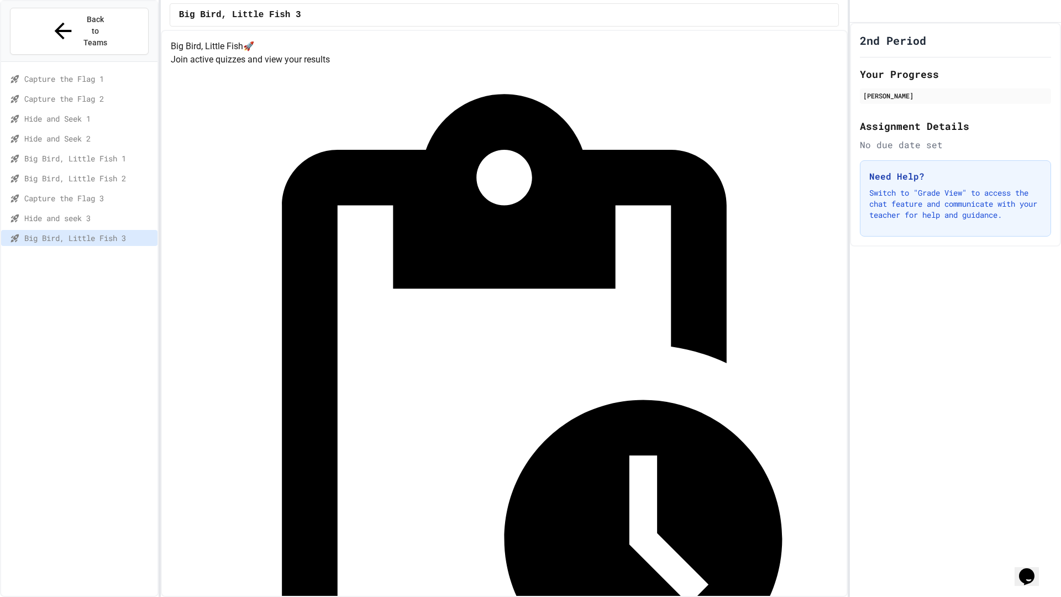
click at [99, 212] on span "Hide and seek 3" at bounding box center [88, 218] width 129 height 12
click at [88, 232] on span "Big Bird, Little Fish 3" at bounding box center [88, 238] width 129 height 12
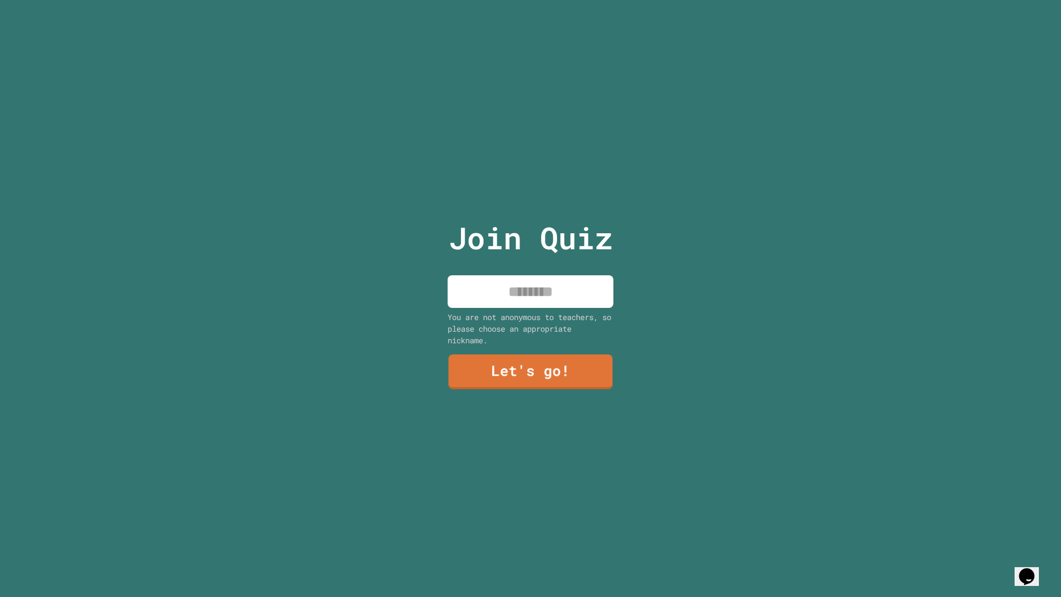
click at [533, 284] on input at bounding box center [530, 291] width 166 height 33
type input "*****"
click at [493, 359] on link "Let's go!" at bounding box center [530, 370] width 166 height 36
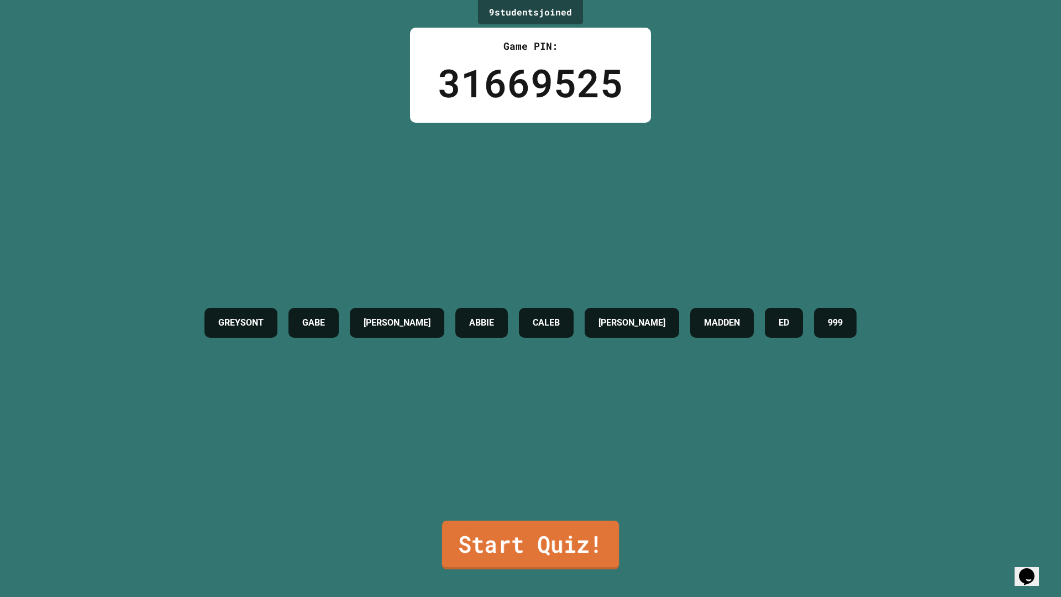
click at [542, 540] on link "Start Quiz!" at bounding box center [530, 544] width 177 height 49
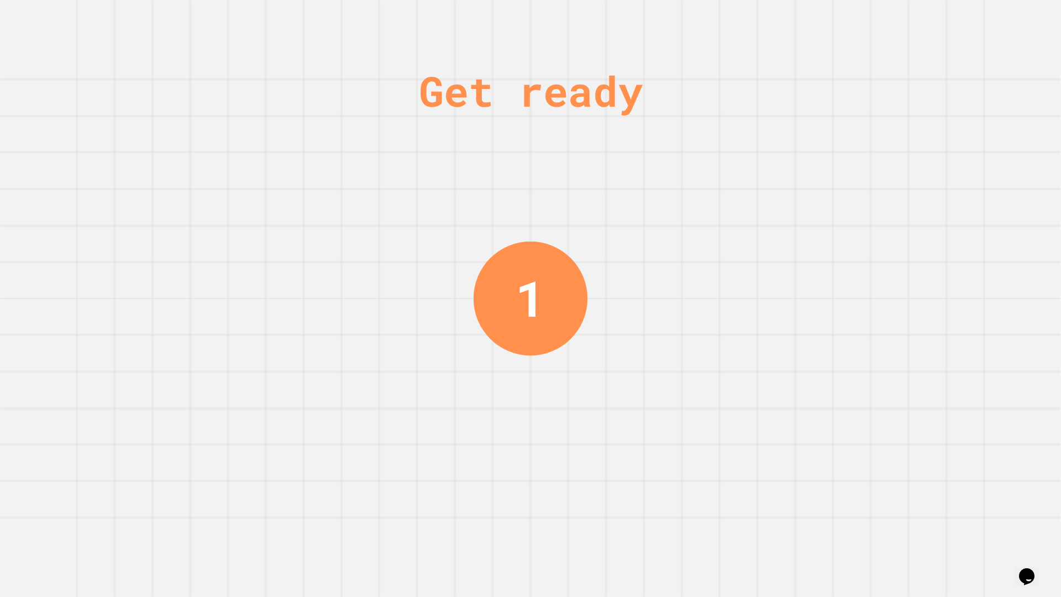
drag, startPoint x: 561, startPoint y: 325, endPoint x: 475, endPoint y: 309, distance: 88.2
click at [475, 309] on div "Get ready 1" at bounding box center [530, 298] width 1061 height 597
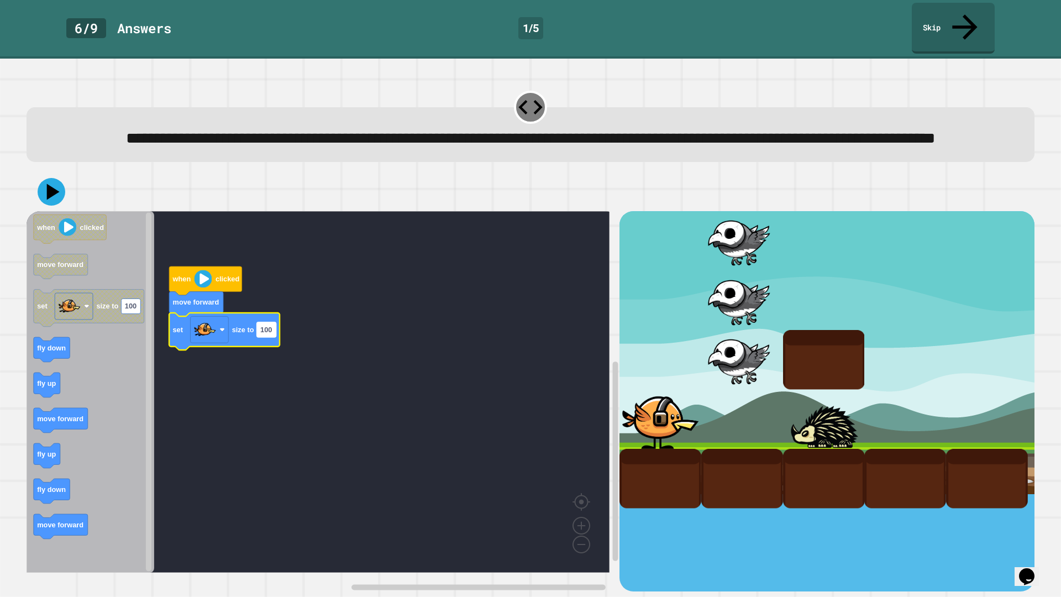
click at [270, 330] on text "100" at bounding box center [266, 329] width 12 height 8
click at [271, 330] on input "***" at bounding box center [266, 331] width 19 height 15
type input "*"
type input "***"
click at [451, 452] on rect "Blockly Workspace" at bounding box center [318, 391] width 583 height 361
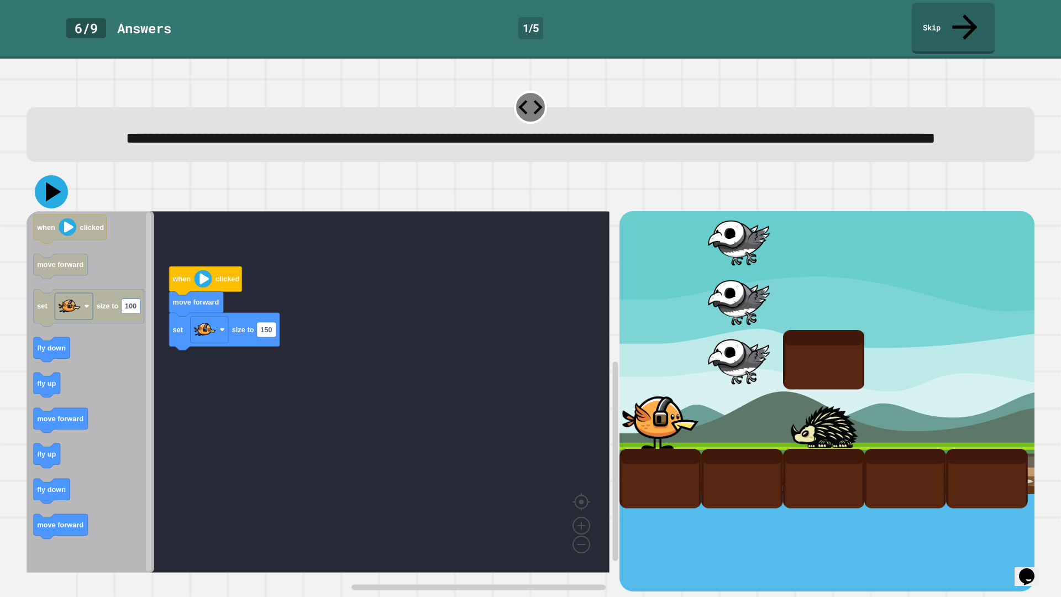
click at [57, 201] on icon at bounding box center [51, 191] width 33 height 33
click at [201, 285] on image "Blockly Workspace" at bounding box center [203, 279] width 18 height 18
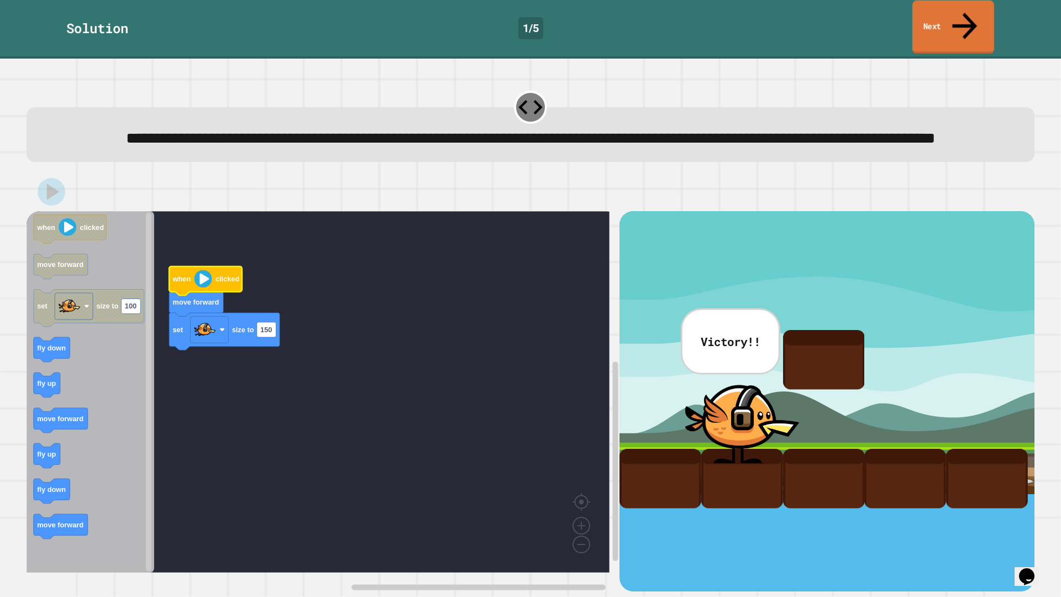
click at [925, 17] on link "Next" at bounding box center [953, 28] width 82 height 54
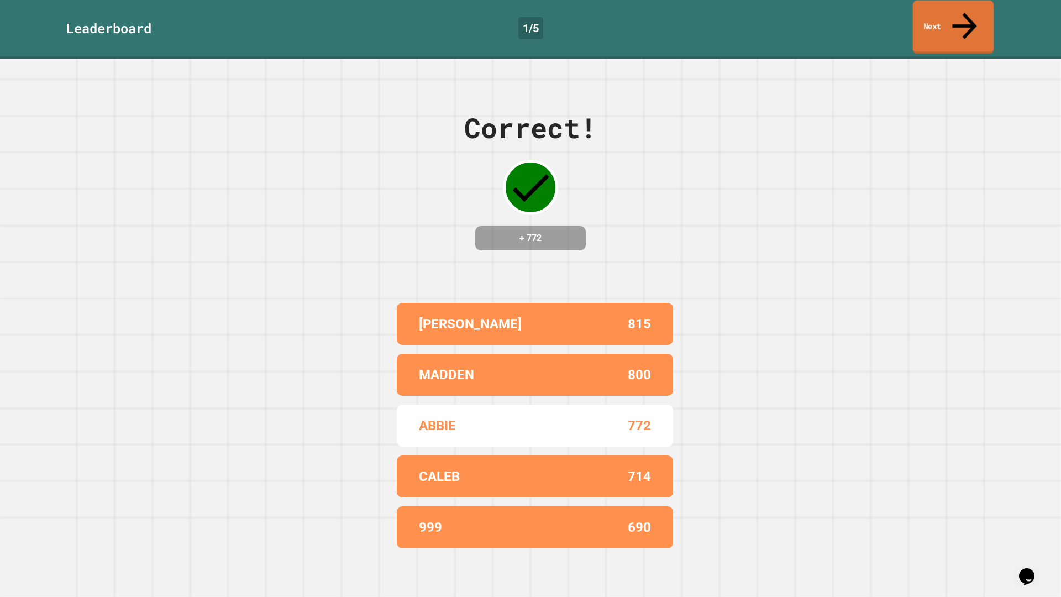
click at [925, 17] on link "Next" at bounding box center [953, 28] width 81 height 54
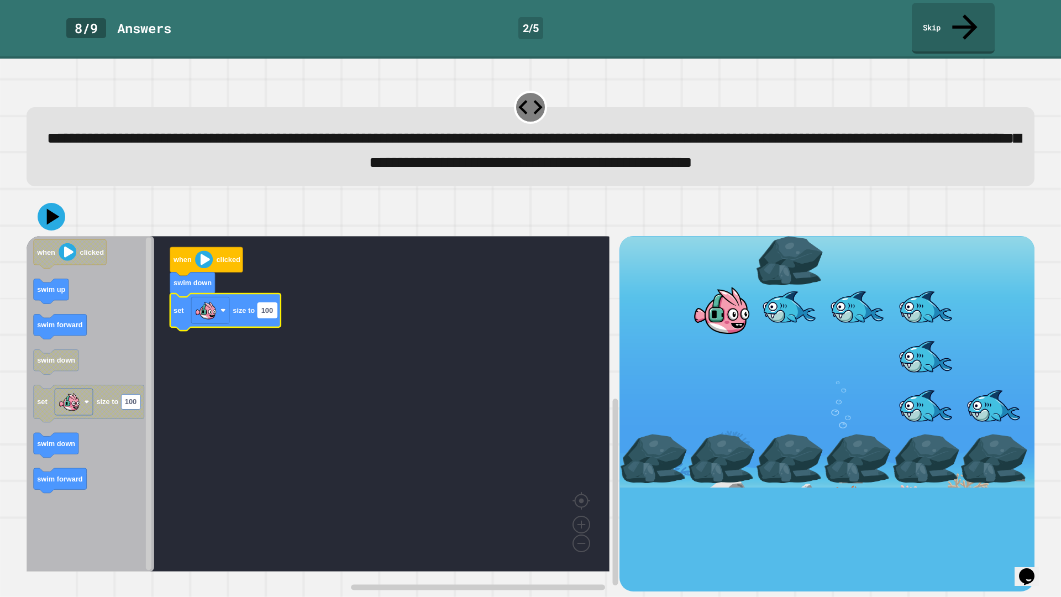
click at [272, 317] on rect "Blockly Workspace" at bounding box center [266, 309] width 19 height 15
click at [270, 319] on input "***" at bounding box center [266, 313] width 19 height 15
click at [268, 319] on input "***" at bounding box center [266, 313] width 19 height 15
type input "***"
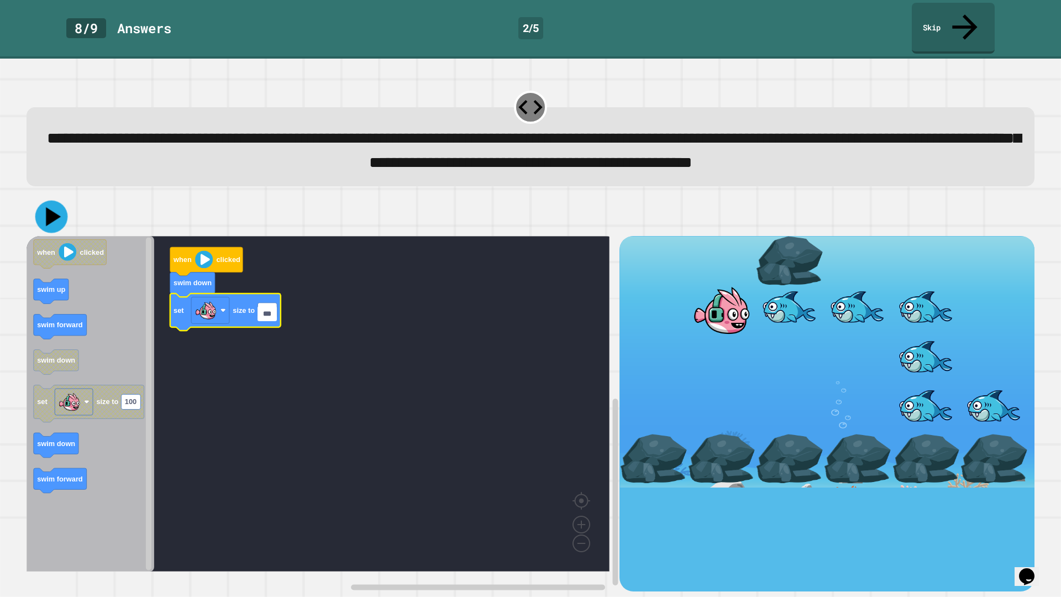
click at [54, 220] on icon at bounding box center [53, 216] width 15 height 19
click at [204, 266] on image "Blockly Workspace" at bounding box center [204, 259] width 18 height 18
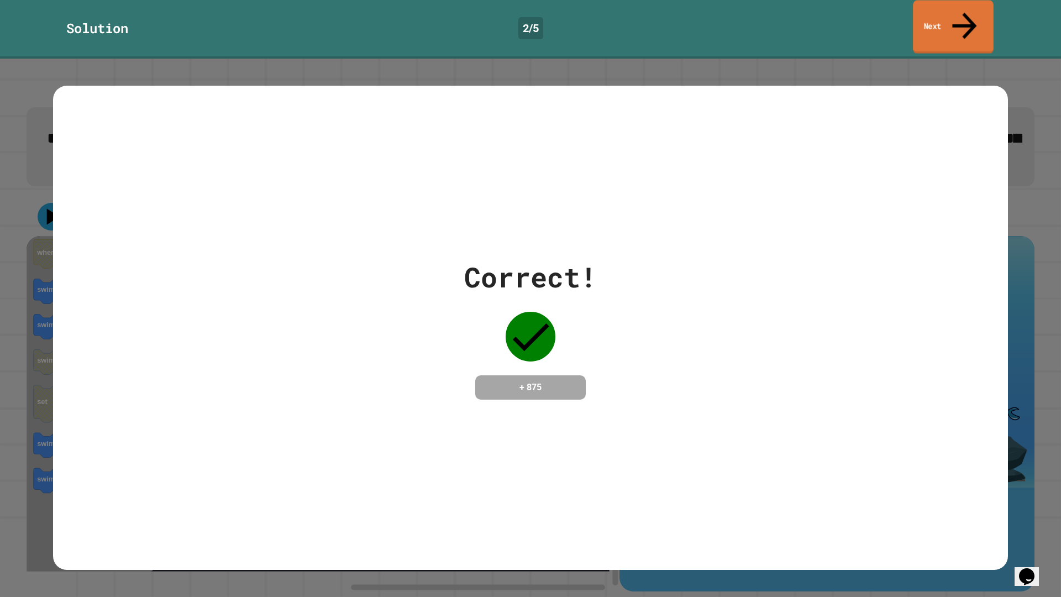
click at [936, 22] on link "Next" at bounding box center [953, 27] width 81 height 54
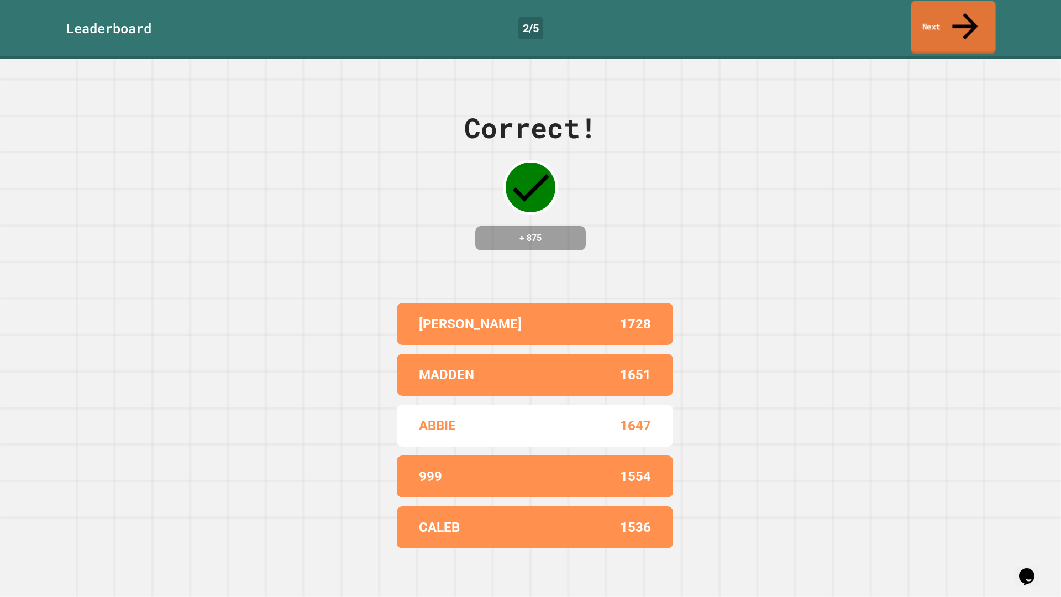
click at [936, 22] on link "Next" at bounding box center [952, 28] width 85 height 54
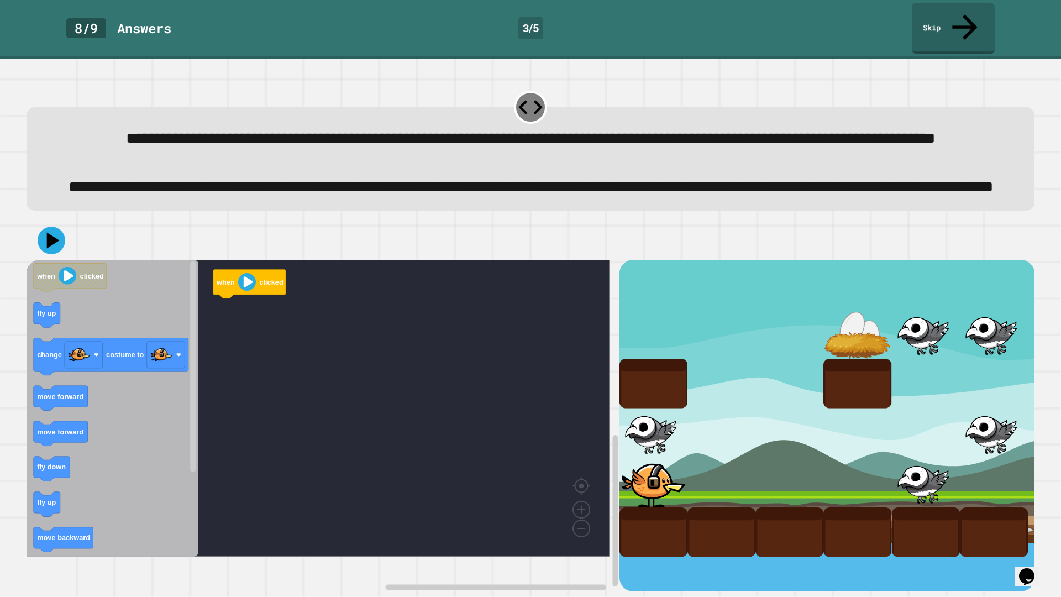
scroll to position [13, 0]
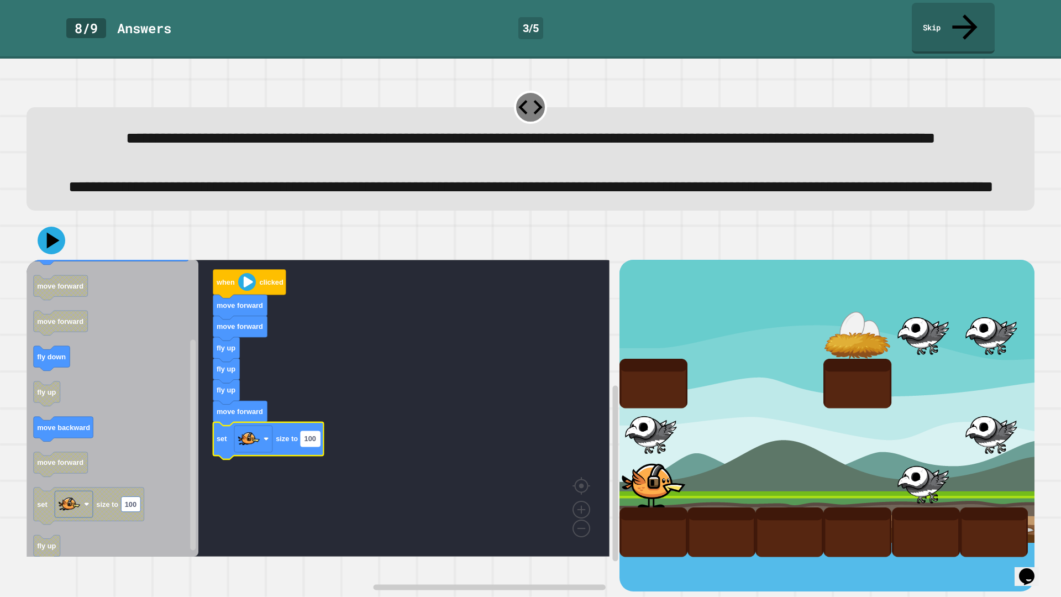
click at [311, 446] on rect "Blockly Workspace" at bounding box center [310, 438] width 19 height 15
type input "**"
click at [57, 250] on icon at bounding box center [53, 240] width 14 height 19
click at [243, 291] on image "Blockly Workspace" at bounding box center [247, 282] width 18 height 18
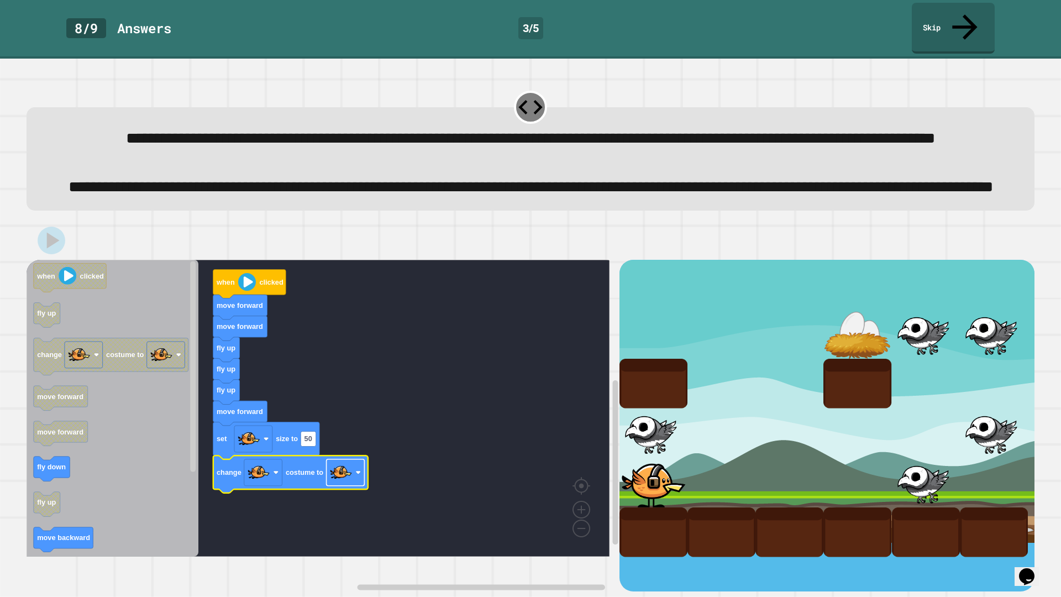
click at [345, 483] on image "Blockly Workspace" at bounding box center [341, 472] width 22 height 22
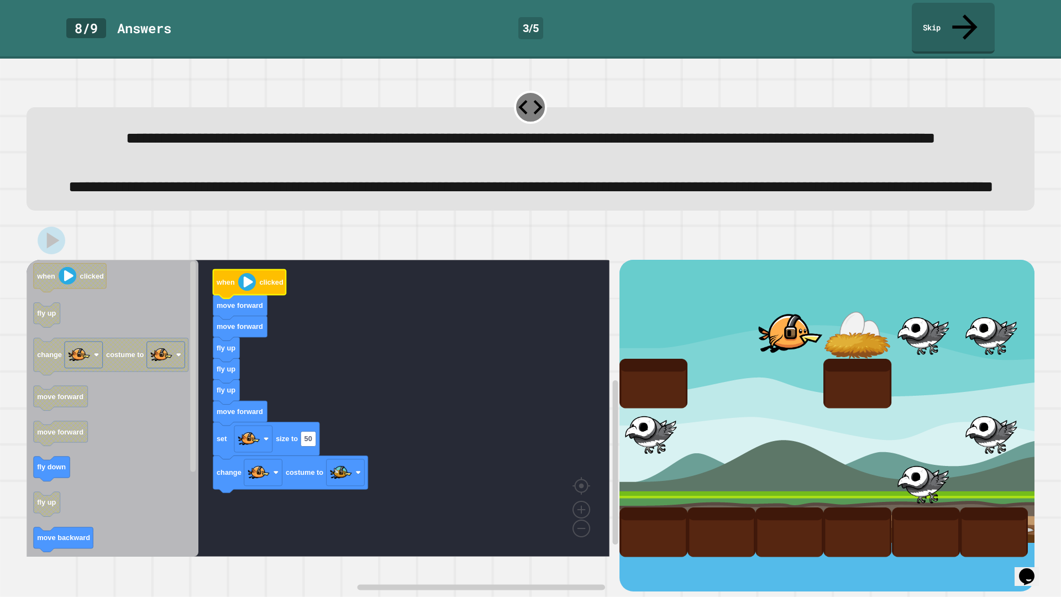
click at [253, 291] on image "Blockly Workspace" at bounding box center [247, 282] width 18 height 18
click at [246, 291] on image "Blockly Workspace" at bounding box center [247, 282] width 18 height 18
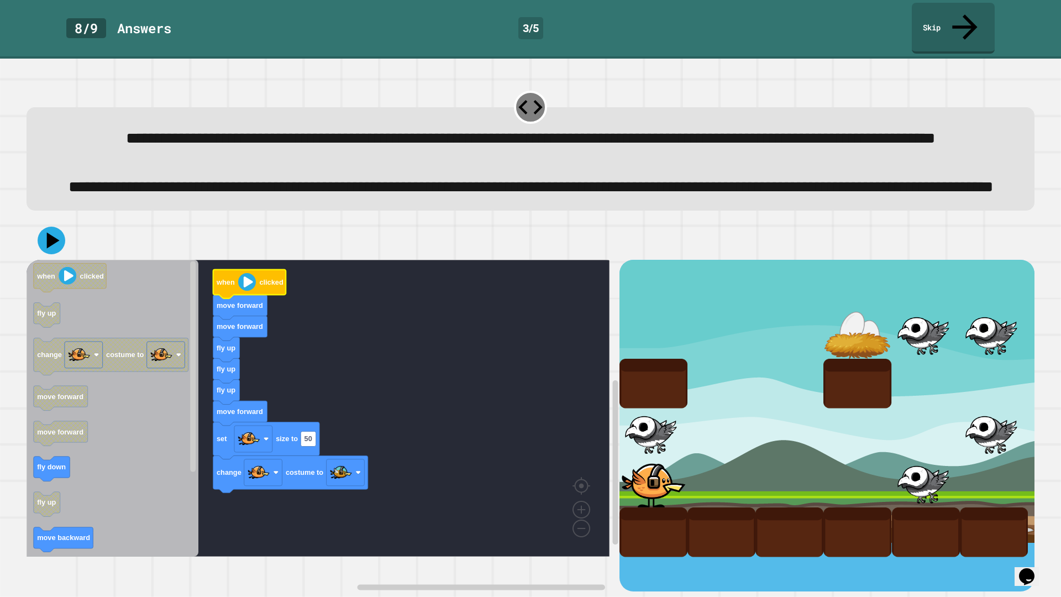
click at [246, 291] on image "Blockly Workspace" at bounding box center [247, 282] width 18 height 18
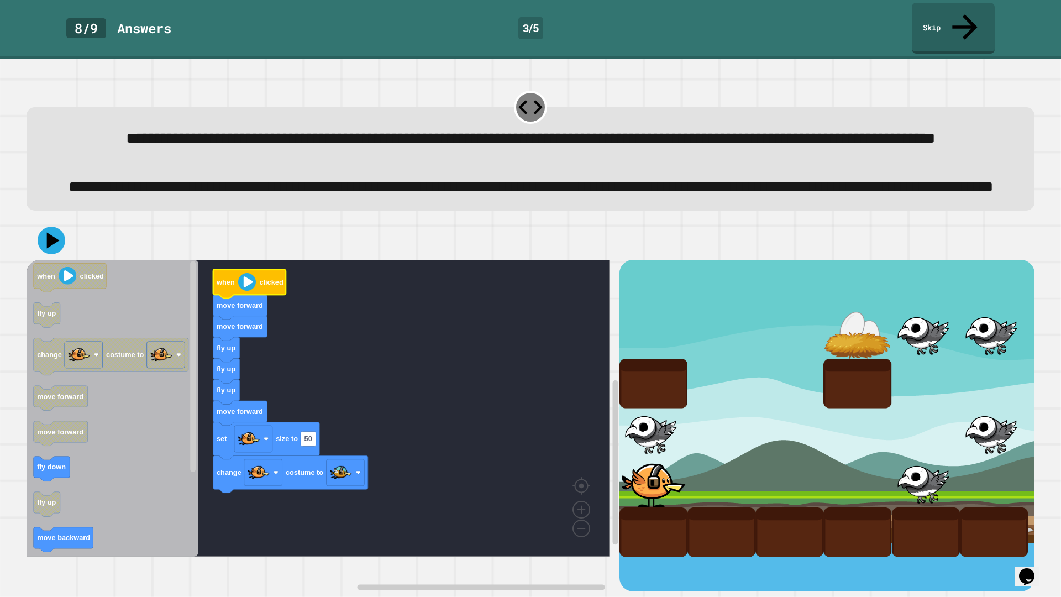
click at [246, 291] on image "Blockly Workspace" at bounding box center [247, 282] width 18 height 18
click at [244, 291] on image "Blockly Workspace" at bounding box center [247, 282] width 18 height 18
click at [53, 250] on icon at bounding box center [53, 240] width 15 height 19
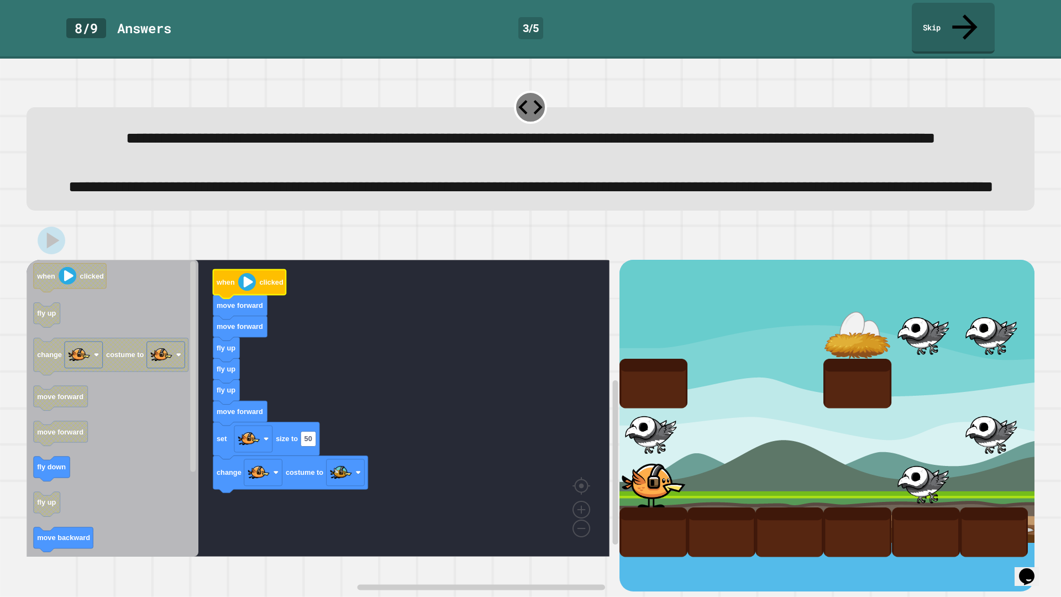
click at [247, 291] on image "Blockly Workspace" at bounding box center [247, 282] width 18 height 18
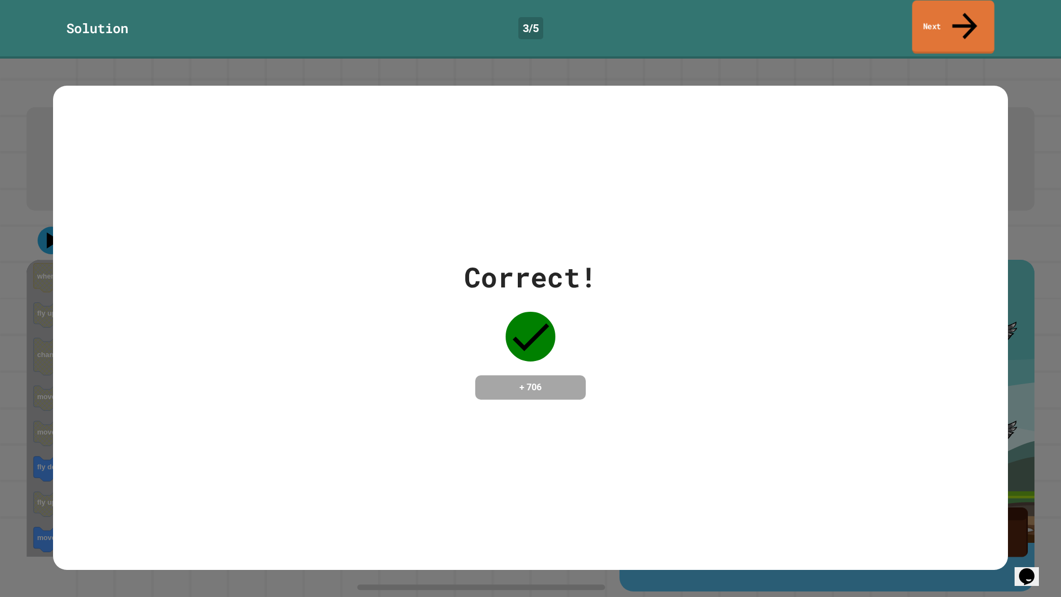
click at [934, 17] on link "Next" at bounding box center [953, 28] width 82 height 54
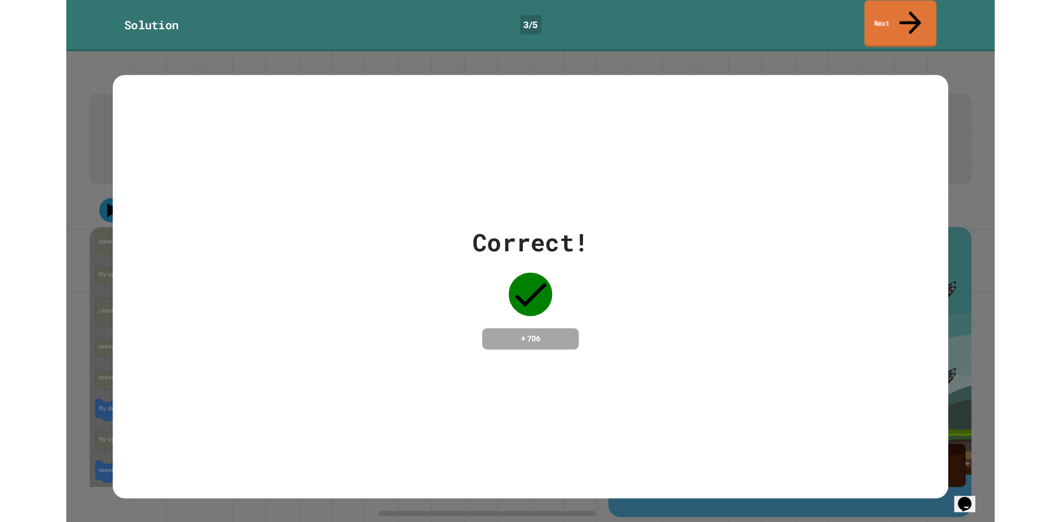
scroll to position [12, 0]
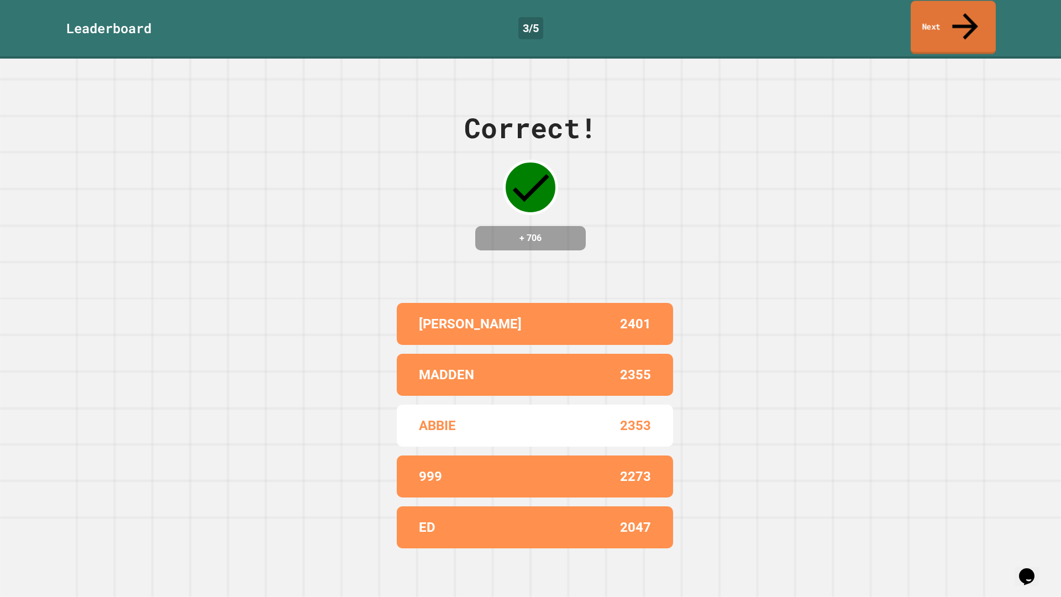
click at [935, 17] on link "Next" at bounding box center [952, 28] width 85 height 54
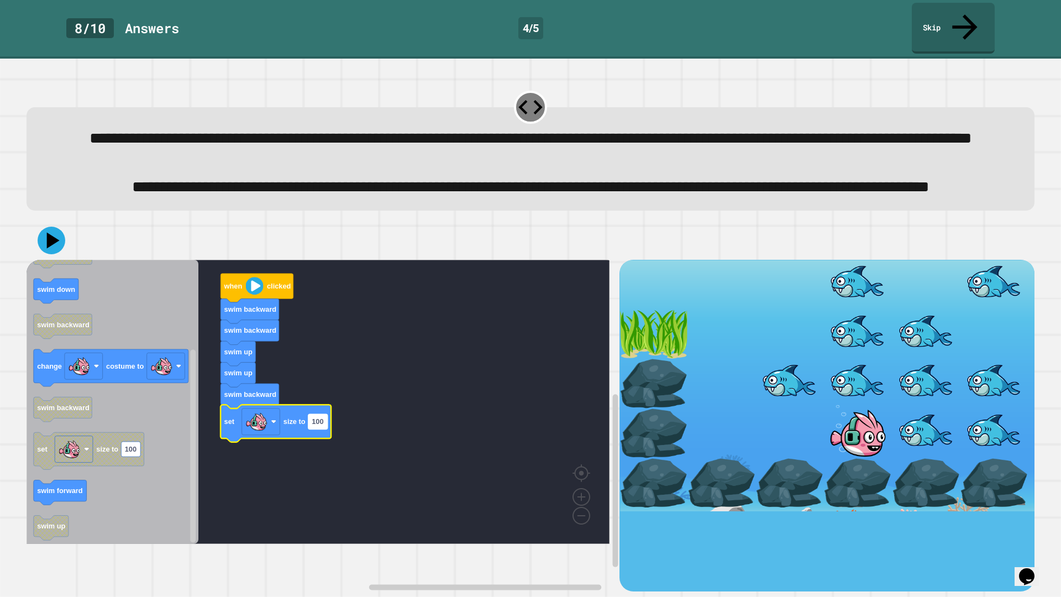
click at [319, 426] on text "100" at bounding box center [318, 422] width 12 height 8
click at [319, 455] on input "***" at bounding box center [317, 452] width 19 height 15
type input "**"
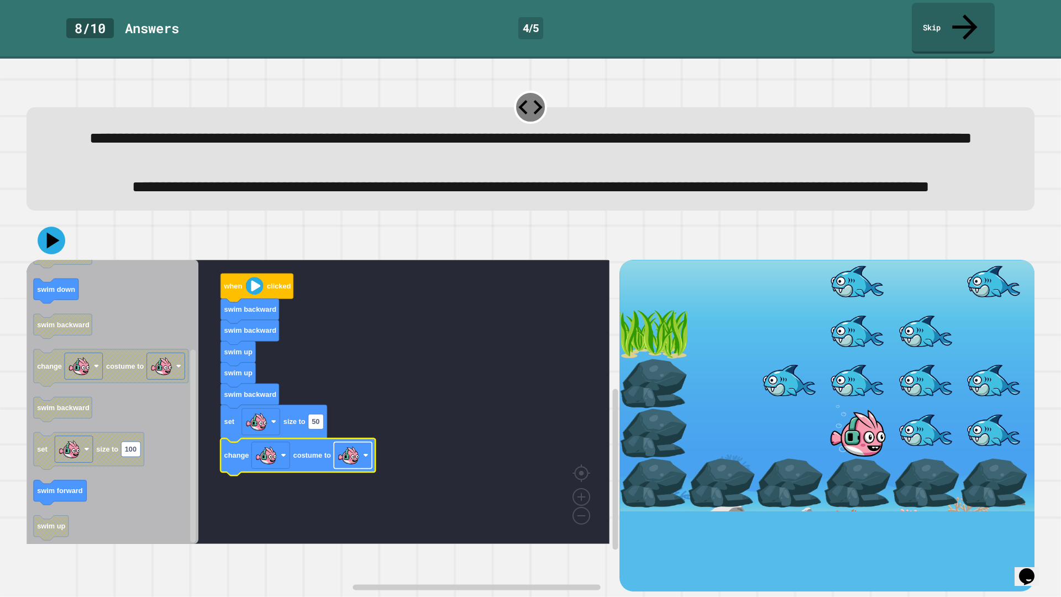
click at [356, 466] on image "Blockly Workspace" at bounding box center [349, 455] width 22 height 22
click at [55, 257] on button at bounding box center [51, 240] width 33 height 33
click at [256, 295] on image "Blockly Workspace" at bounding box center [255, 286] width 18 height 18
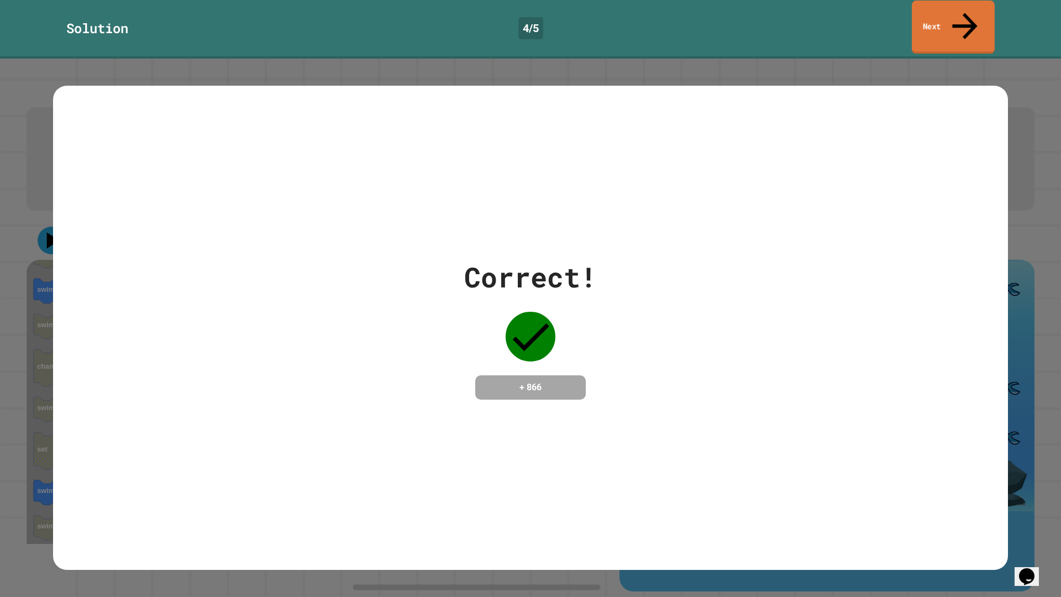
click at [929, 17] on link "Next" at bounding box center [952, 28] width 83 height 54
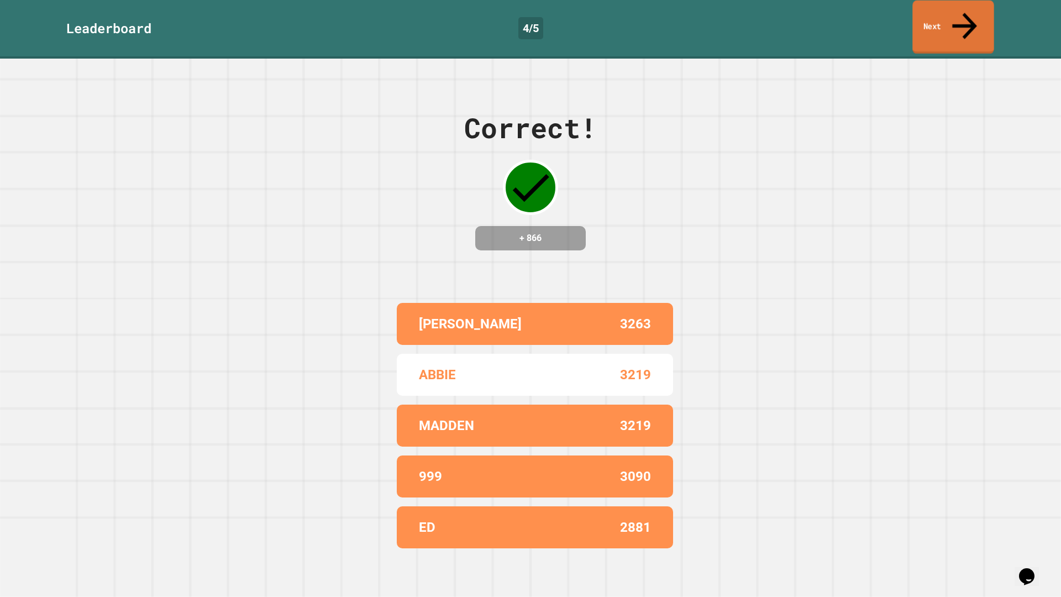
click at [929, 17] on link "Next" at bounding box center [952, 28] width 81 height 54
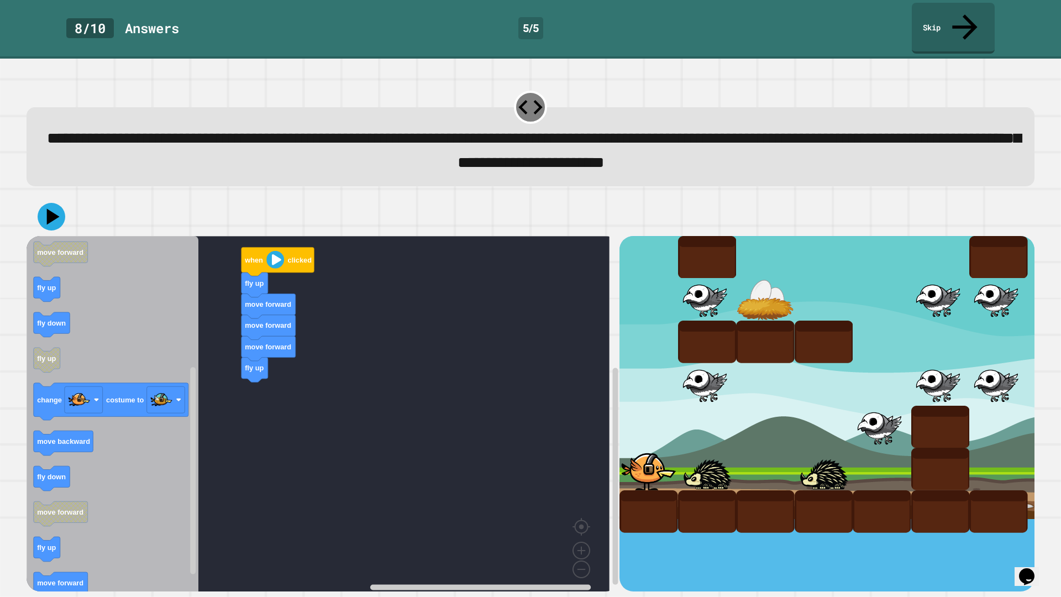
click at [96, 557] on icon "Blockly Workspace" at bounding box center [113, 416] width 172 height 361
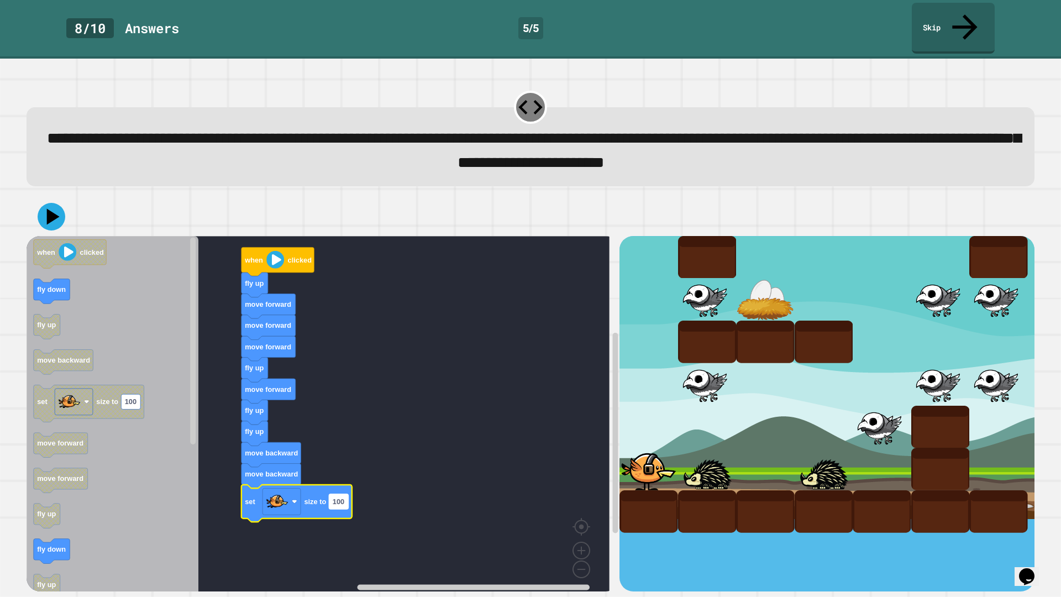
click at [340, 497] on text "100" at bounding box center [339, 501] width 12 height 8
click at [340, 479] on input "***" at bounding box center [338, 478] width 19 height 15
type input "**"
click at [429, 465] on rect "Blockly Workspace" at bounding box center [318, 416] width 583 height 361
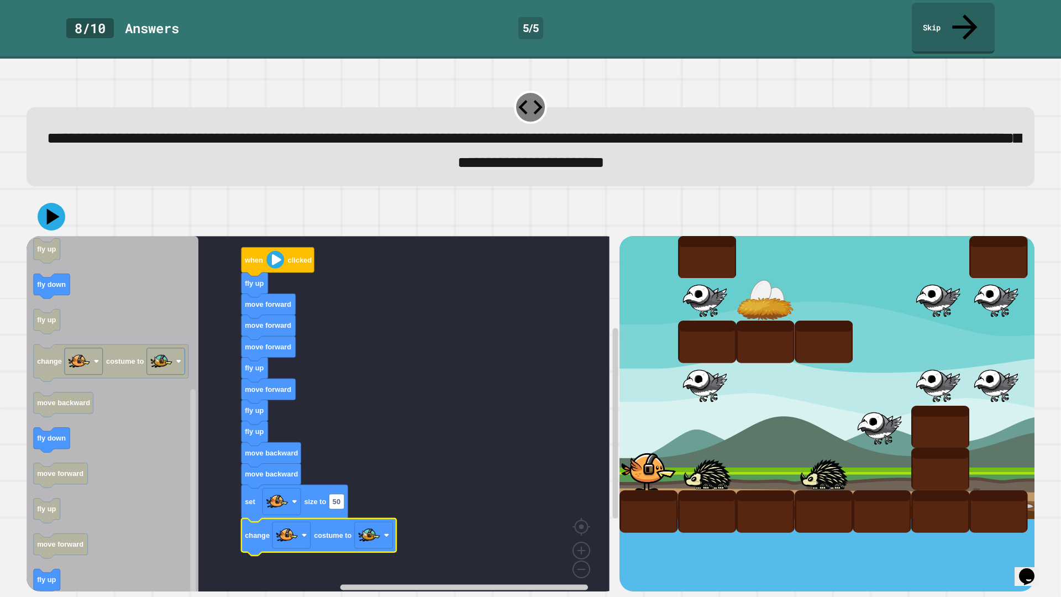
click at [44, 203] on icon at bounding box center [52, 217] width 28 height 28
click at [281, 250] on image "Blockly Workspace" at bounding box center [275, 259] width 18 height 18
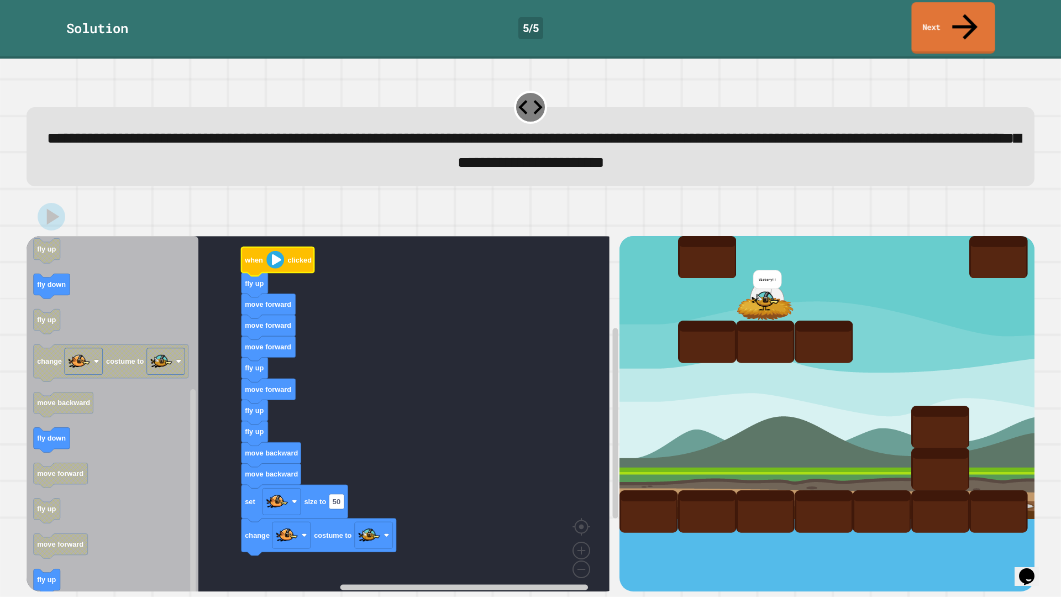
click at [953, 24] on link "Next" at bounding box center [952, 27] width 83 height 51
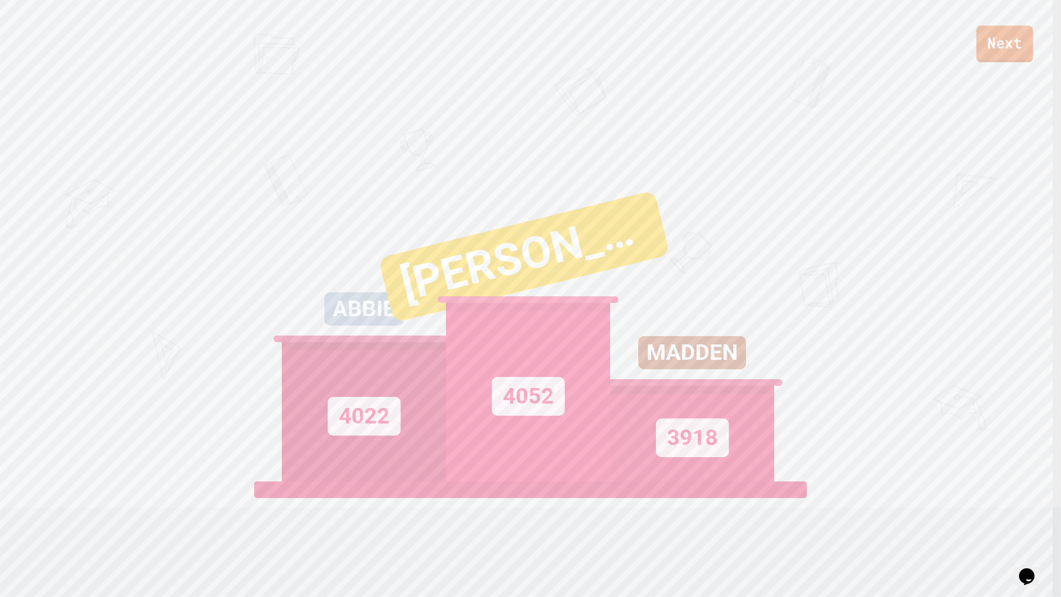
click at [984, 55] on link "Next" at bounding box center [1004, 43] width 57 height 36
